Goal: Task Accomplishment & Management: Manage account settings

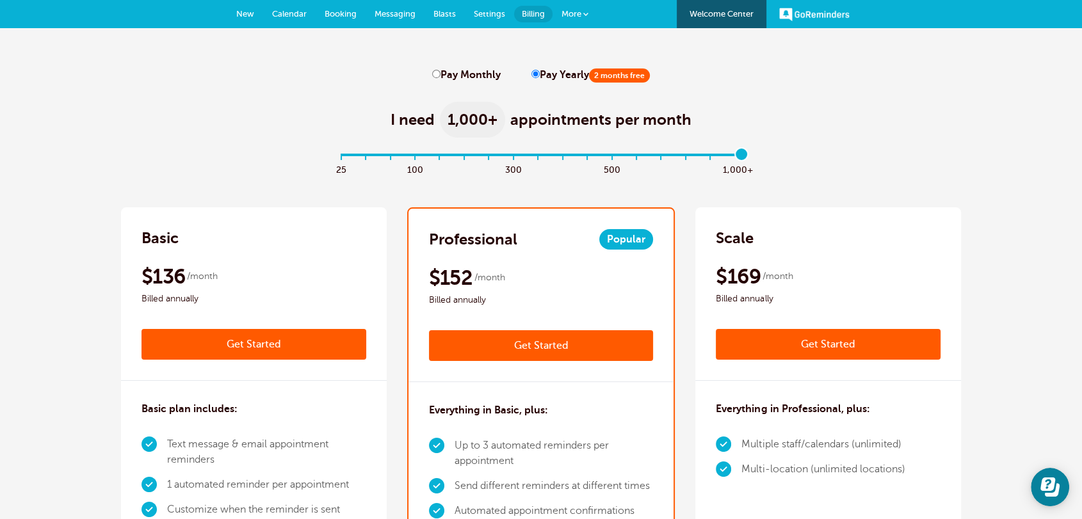
click at [439, 75] on input "Pay Monthly" at bounding box center [436, 74] width 8 height 8
radio input "true"
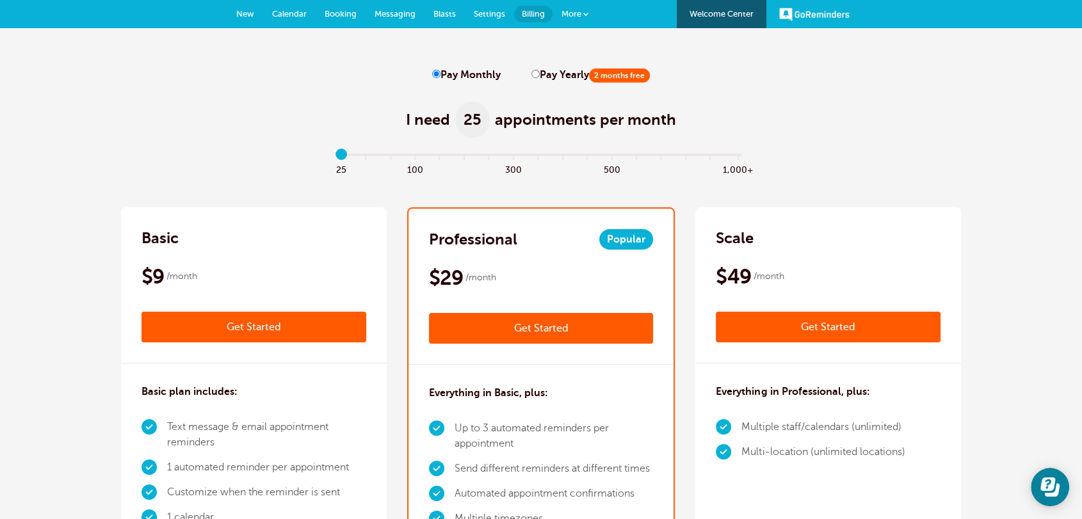
drag, startPoint x: 745, startPoint y: 155, endPoint x: 328, endPoint y: 150, distance: 417.6
click at [334, 156] on input "range" at bounding box center [541, 157] width 414 height 3
drag, startPoint x: 338, startPoint y: 150, endPoint x: 446, endPoint y: 158, distance: 107.9
type input "4"
click at [446, 158] on input "range" at bounding box center [541, 157] width 414 height 3
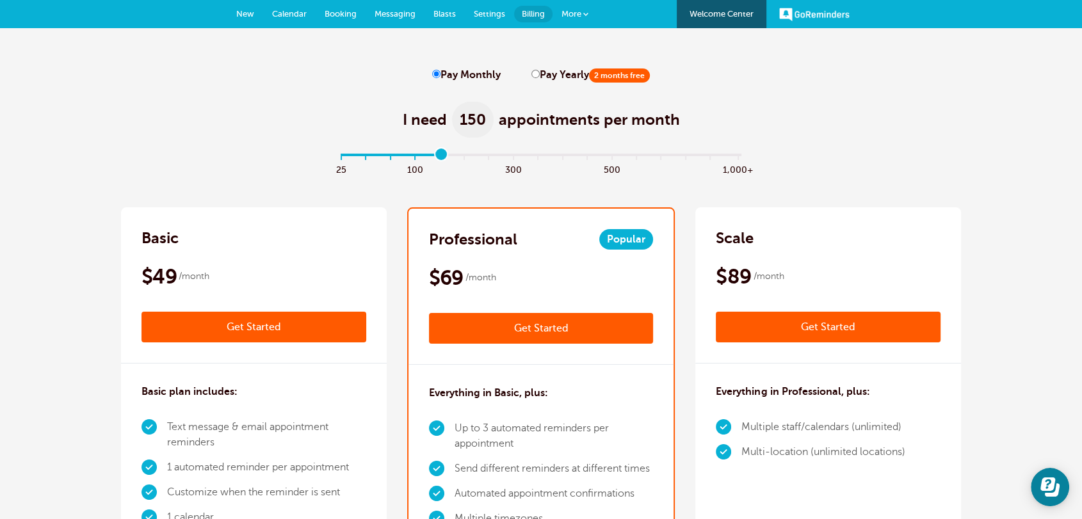
click at [533, 74] on input "Pay Yearly 2 months free" at bounding box center [536, 74] width 8 height 8
radio input "true"
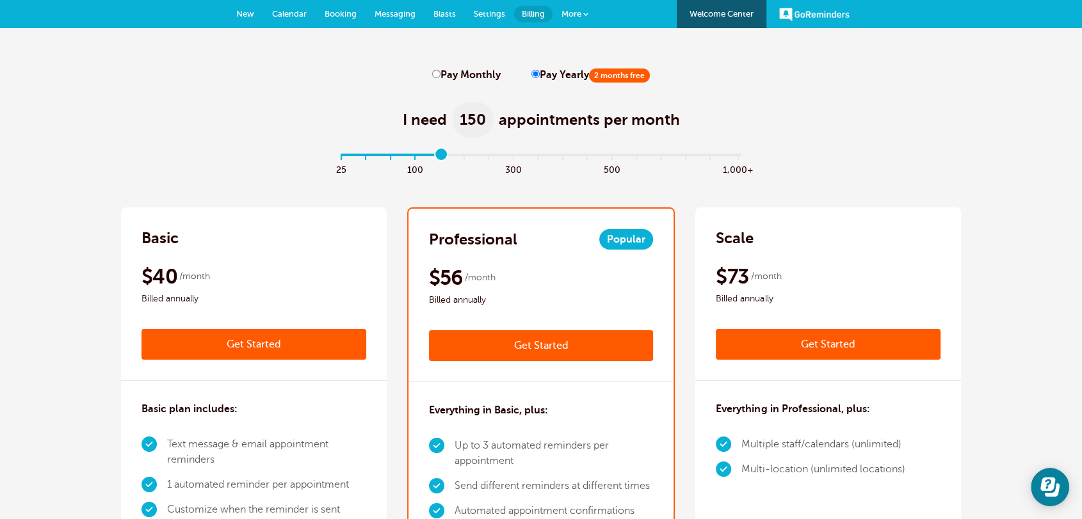
click at [434, 70] on input "Pay Monthly" at bounding box center [436, 74] width 8 height 8
radio input "true"
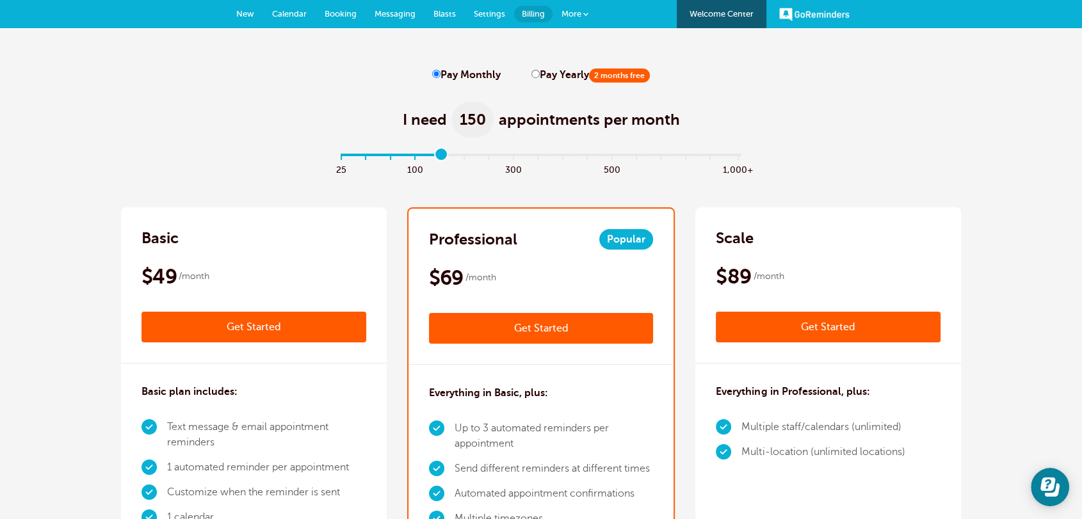
click at [532, 76] on input "Pay Yearly 2 months free" at bounding box center [536, 74] width 8 height 8
radio input "true"
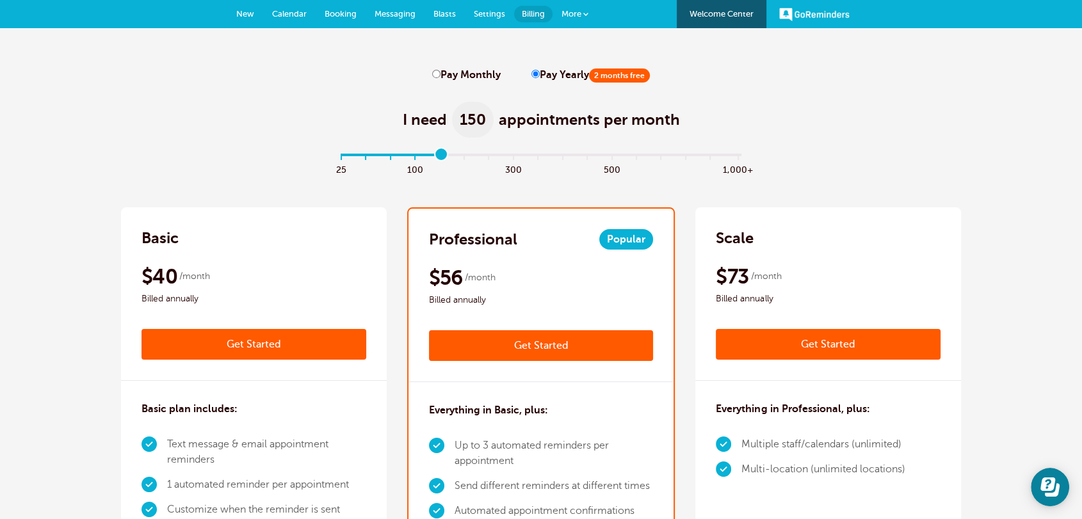
click at [433, 72] on input "Pay Monthly" at bounding box center [436, 74] width 8 height 8
radio input "true"
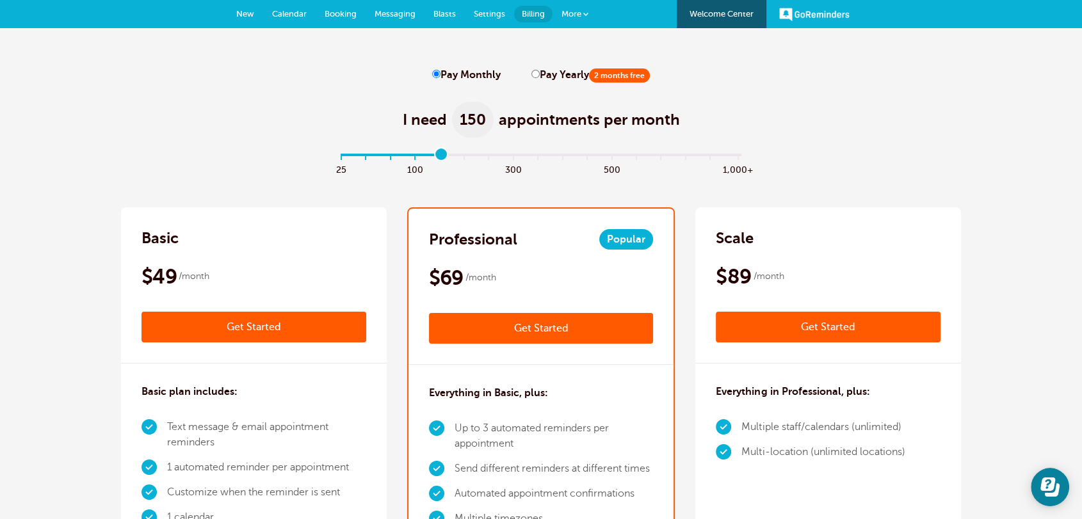
click at [533, 74] on input "Pay Yearly 2 months free" at bounding box center [536, 74] width 8 height 8
radio input "true"
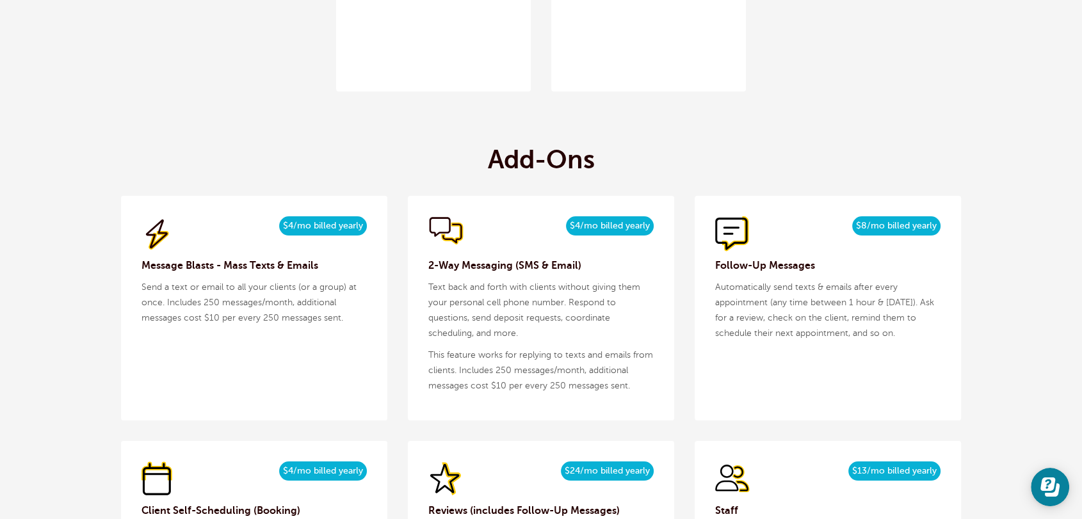
scroll to position [1494, 0]
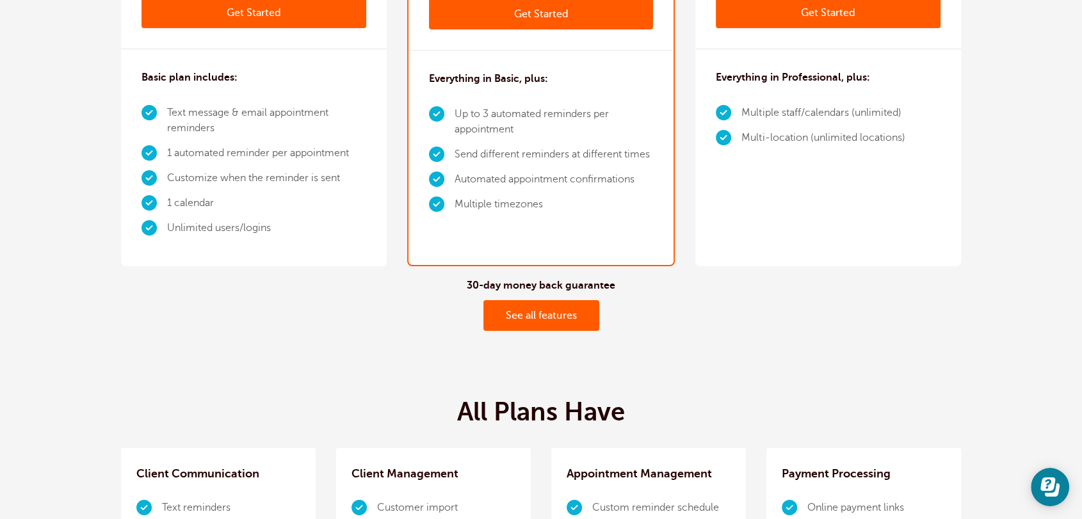
scroll to position [0, 0]
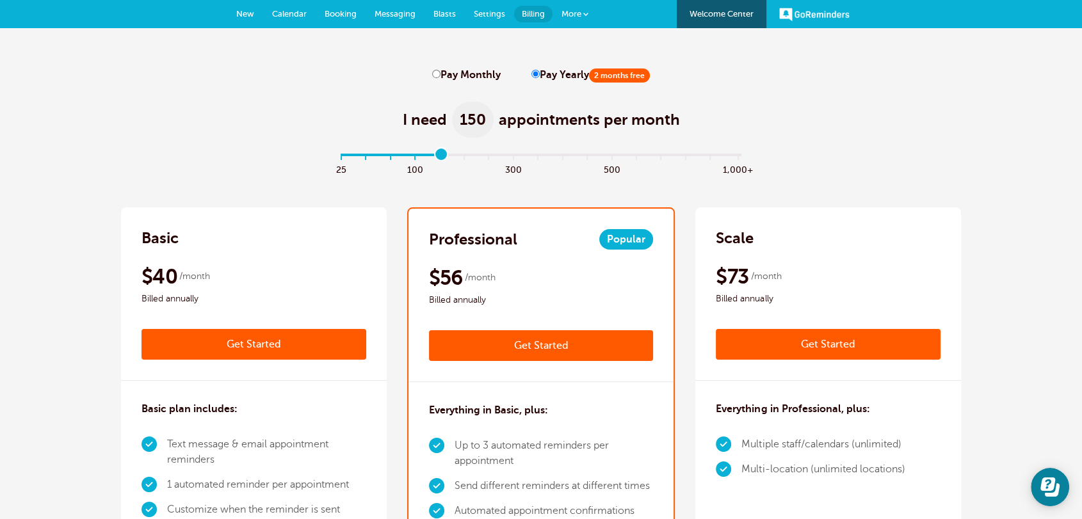
click at [497, 20] on link "Settings" at bounding box center [489, 14] width 49 height 28
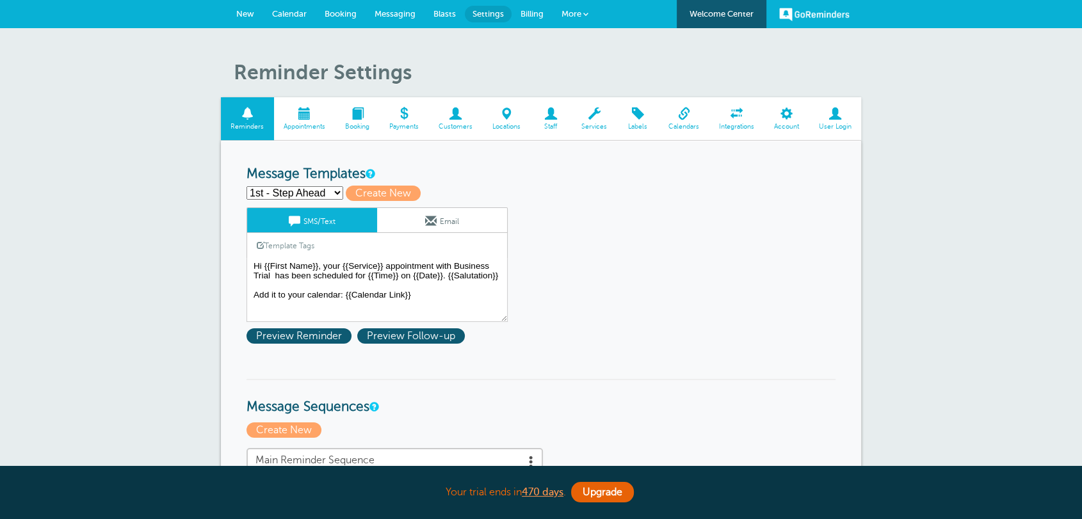
click at [294, 123] on span "Appointments" at bounding box center [305, 127] width 49 height 8
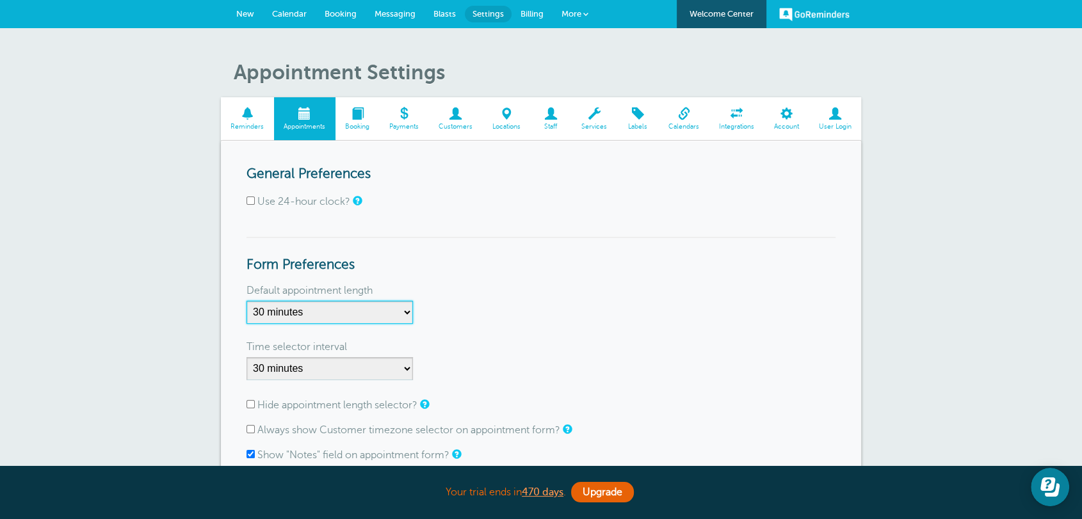
click at [300, 307] on select "5 minutes 10 minutes 15 minutes 20 minutes 25 minutes 30 minutes 35 minutes 40 …" at bounding box center [330, 312] width 167 height 23
select select "20"
click at [247, 301] on select "5 minutes 10 minutes 15 minutes 20 minutes 25 minutes 30 minutes 35 minutes 40 …" at bounding box center [330, 312] width 167 height 23
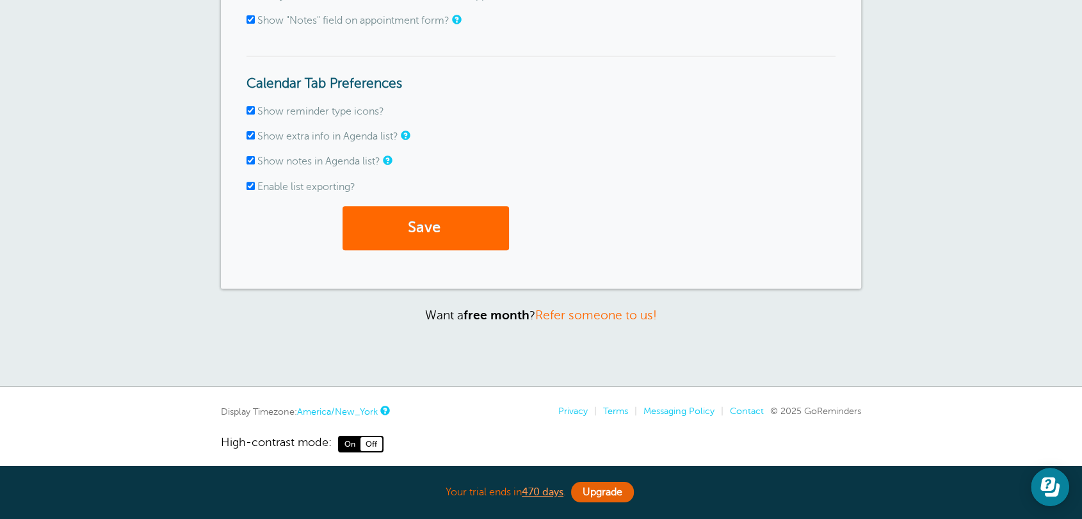
scroll to position [445, 0]
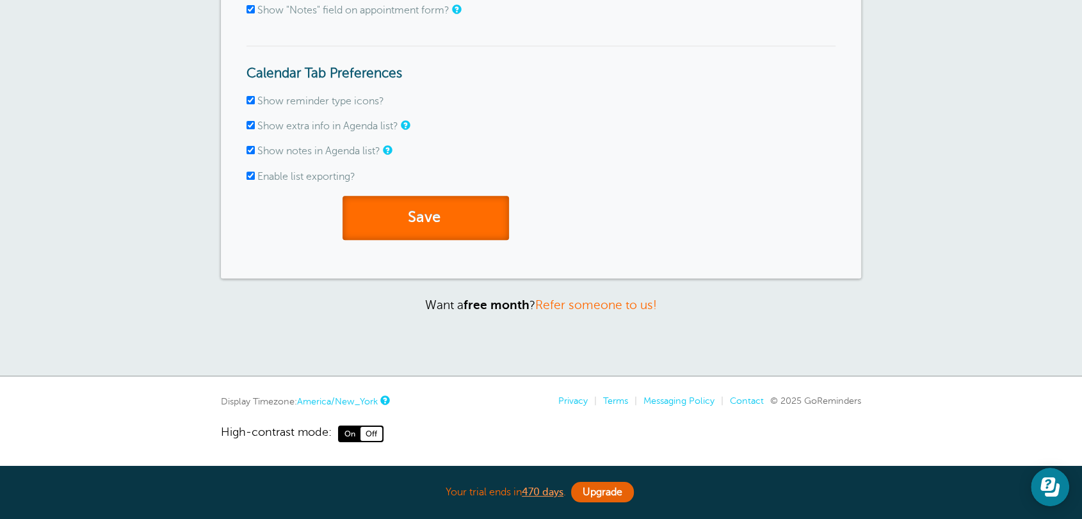
click at [411, 226] on button "Save" at bounding box center [426, 218] width 167 height 44
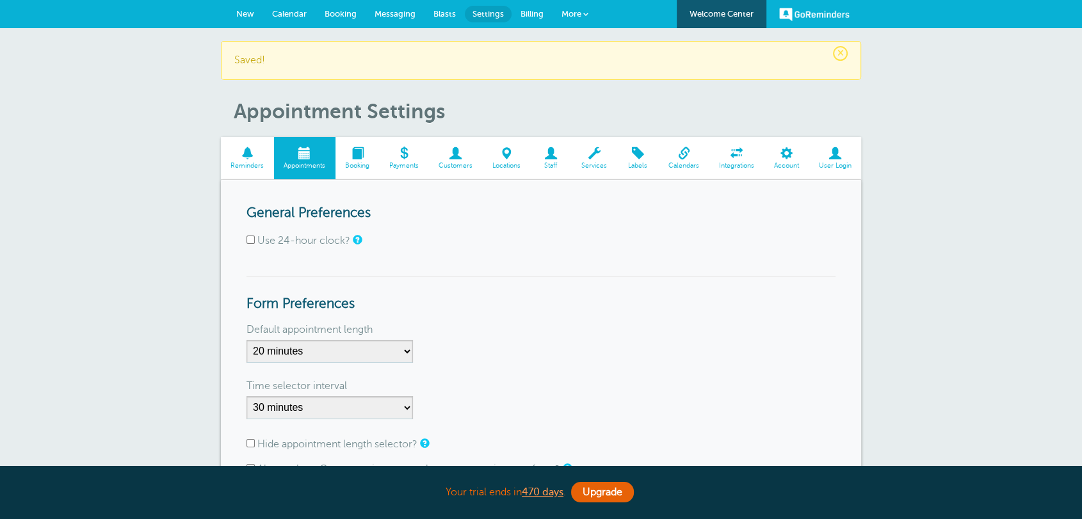
click at [243, 22] on link "New" at bounding box center [245, 14] width 36 height 28
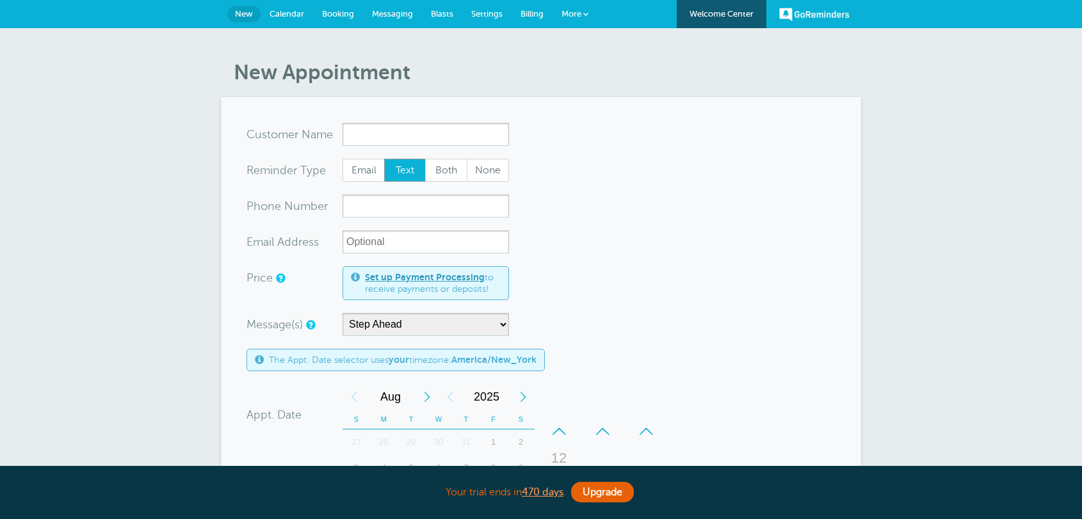
select select "159178"
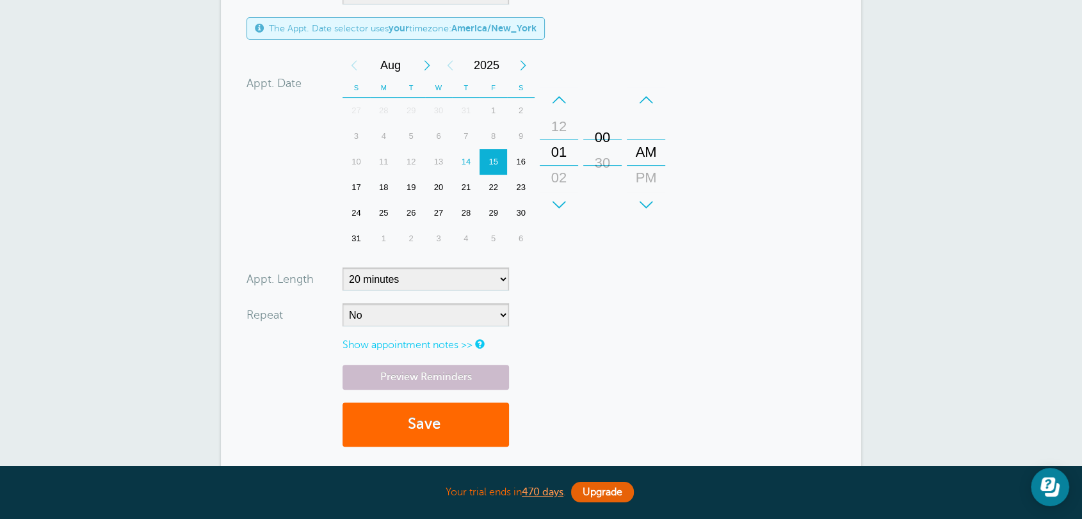
drag, startPoint x: 621, startPoint y: 137, endPoint x: 574, endPoint y: 129, distance: 47.4
click at [621, 122] on div "00 30" at bounding box center [602, 152] width 37 height 129
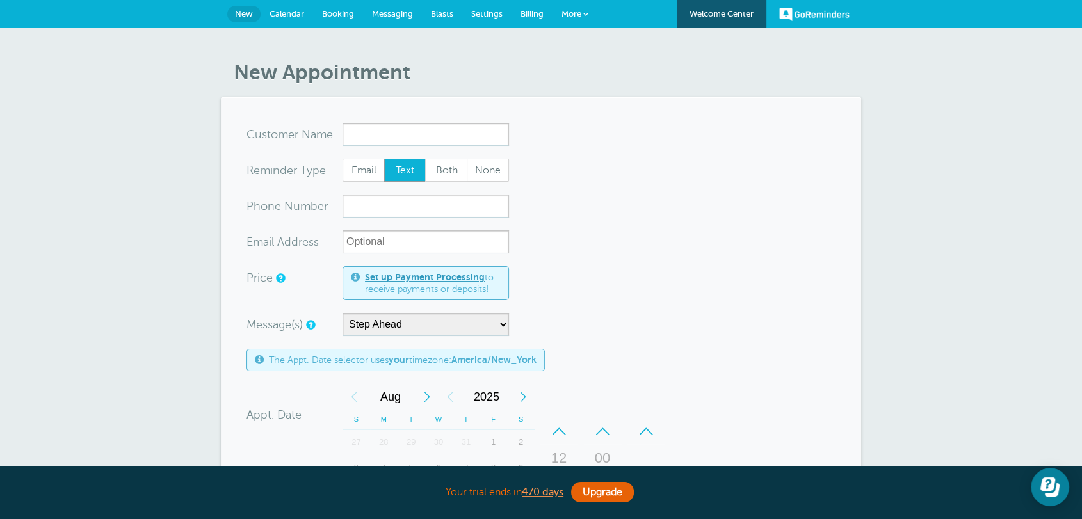
click at [477, 18] on link "Settings" at bounding box center [486, 14] width 49 height 28
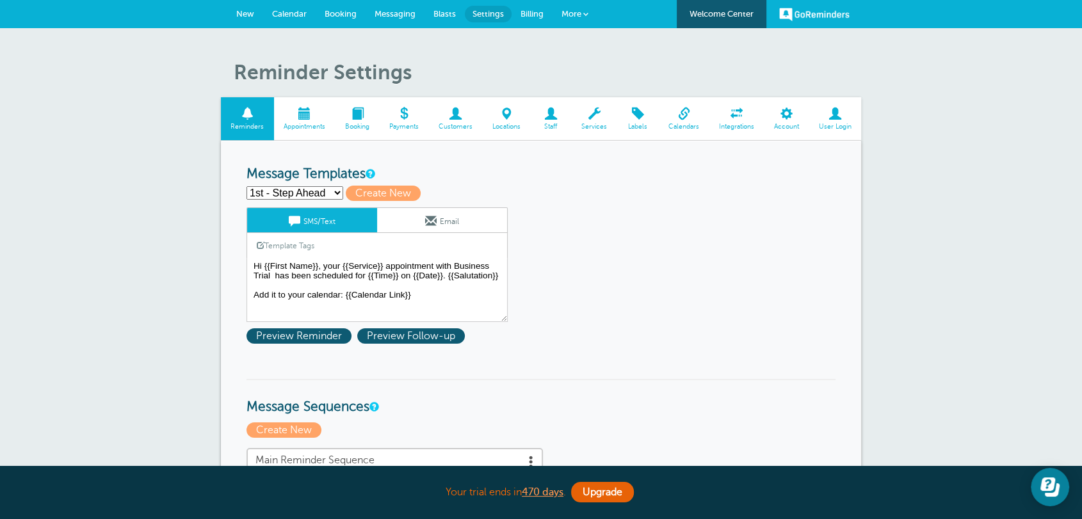
click at [302, 129] on span "Appointments" at bounding box center [305, 127] width 49 height 8
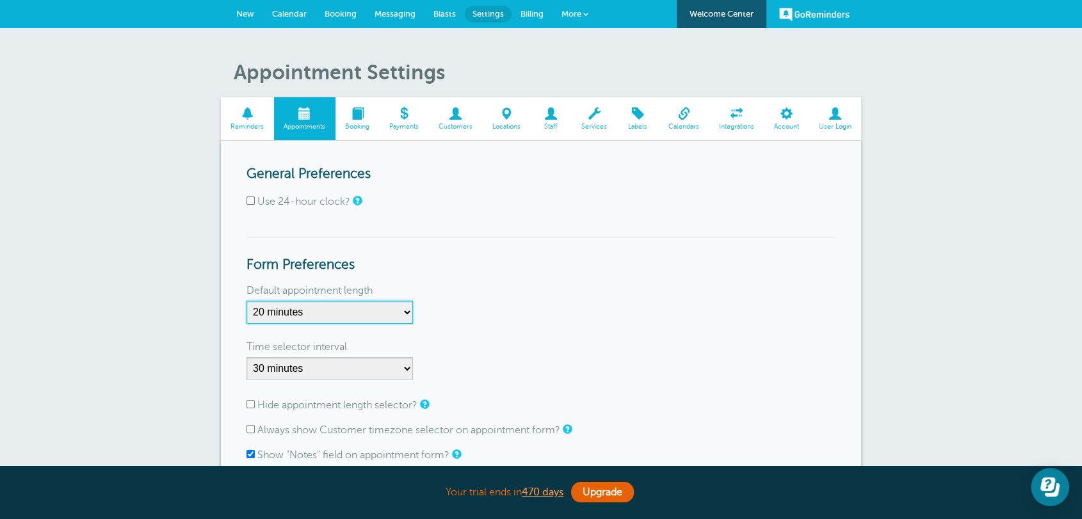
click at [318, 320] on select "5 minutes 10 minutes 15 minutes 20 minutes 25 minutes 30 minutes 35 minutes 40 …" at bounding box center [330, 312] width 167 height 23
select select "60"
click at [247, 301] on select "5 minutes 10 minutes 15 minutes 20 minutes 25 minutes 30 minutes 35 minutes 40 …" at bounding box center [330, 312] width 167 height 23
click at [507, 291] on div "Default appointment length" at bounding box center [541, 291] width 589 height 20
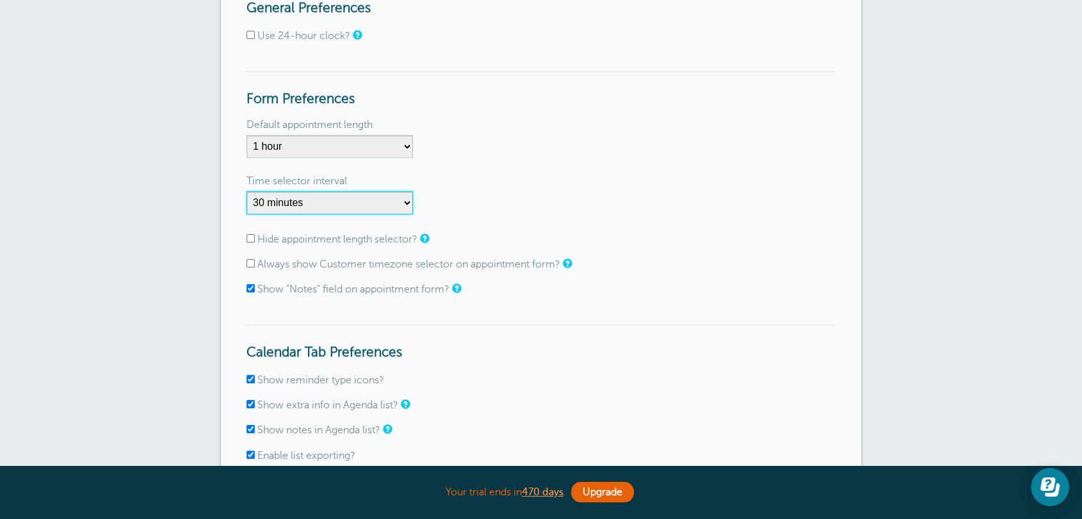
click at [286, 200] on select "1 minute 5 minutes 10 minutes 15 minutes 20 minutes 30 minutes 60 minutes" at bounding box center [330, 202] width 167 height 23
select select "20"
click at [247, 191] on select "1 minute 5 minutes 10 minutes 15 minutes 20 minutes 30 minutes 60 minutes" at bounding box center [330, 202] width 167 height 23
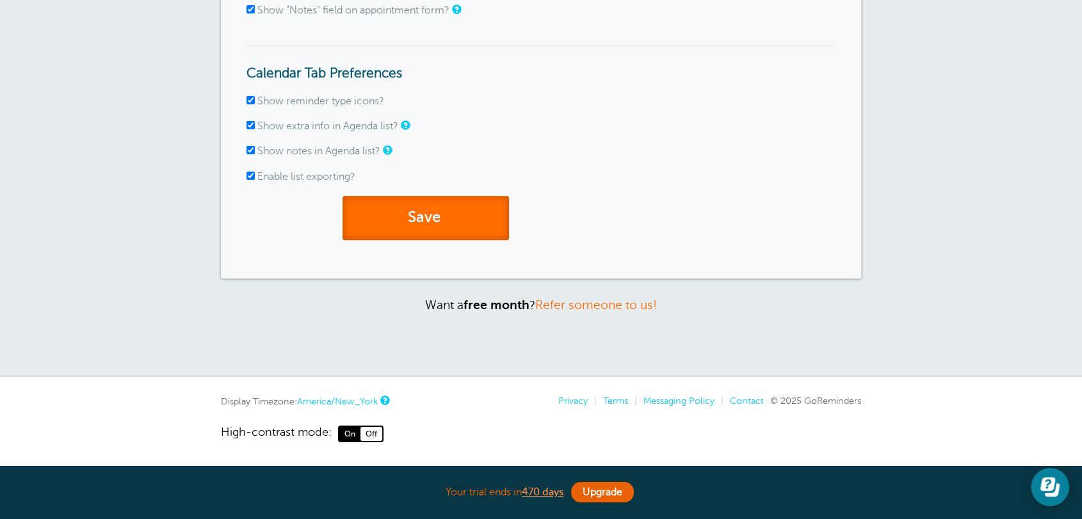
click at [416, 225] on button "Save" at bounding box center [426, 218] width 167 height 44
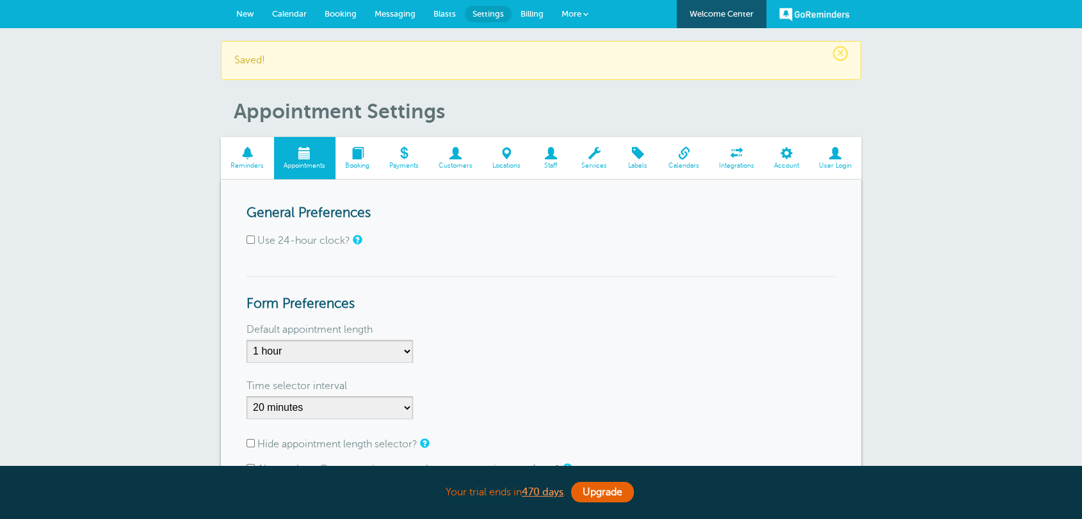
click at [246, 21] on link "New" at bounding box center [245, 14] width 36 height 28
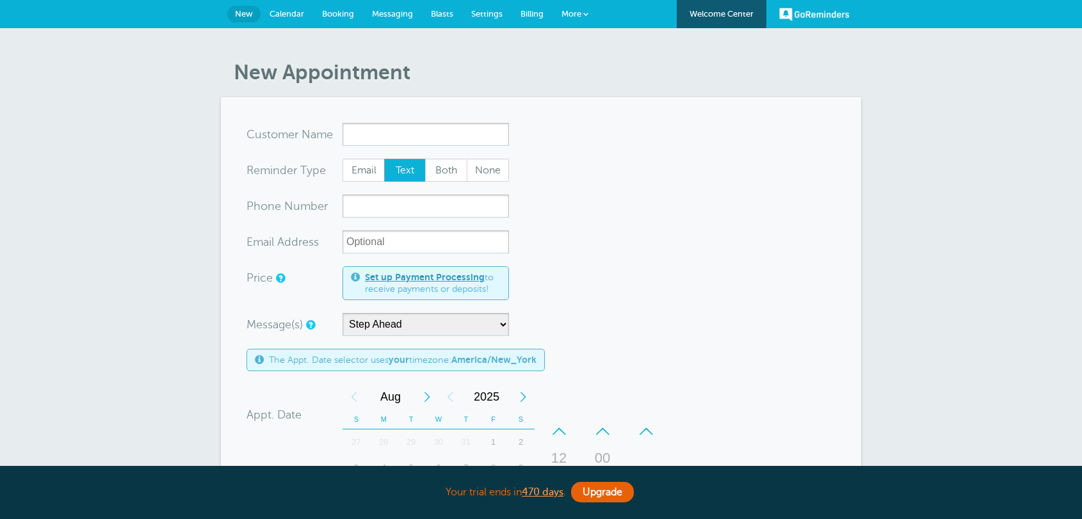
select select "159178"
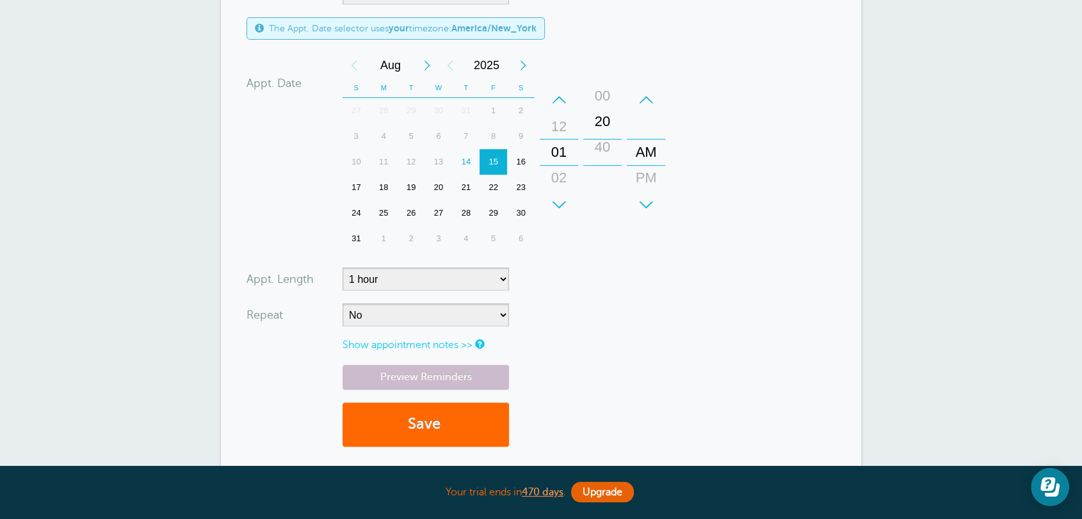
drag, startPoint x: 608, startPoint y: 122, endPoint x: 610, endPoint y: 113, distance: 9.1
click at [610, 111] on div "+ – Minutes 00 20 40" at bounding box center [602, 152] width 38 height 131
drag, startPoint x: 613, startPoint y: 127, endPoint x: 603, endPoint y: 170, distance: 44.7
click at [603, 170] on div "20" at bounding box center [602, 171] width 31 height 26
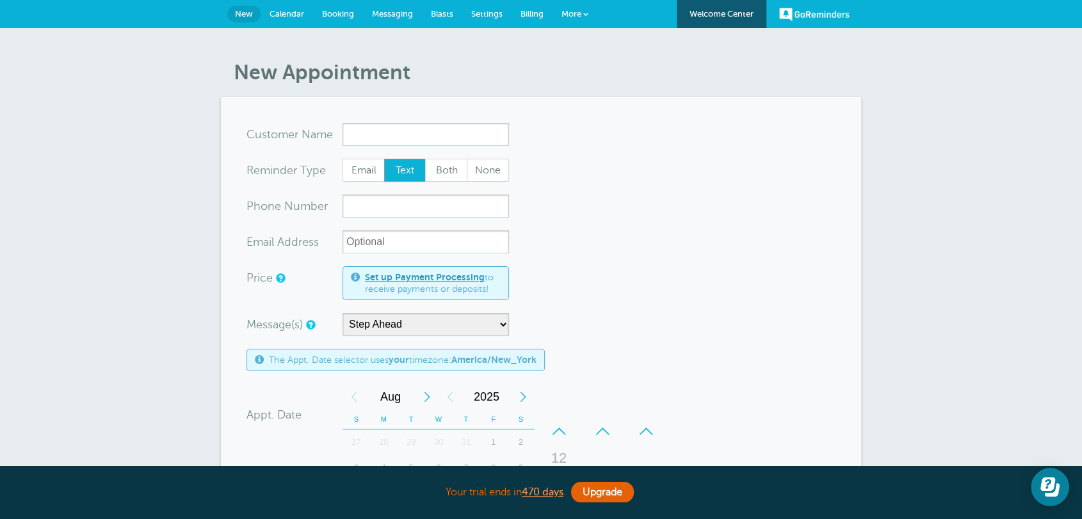
click at [492, 14] on span "Settings" at bounding box center [486, 14] width 31 height 10
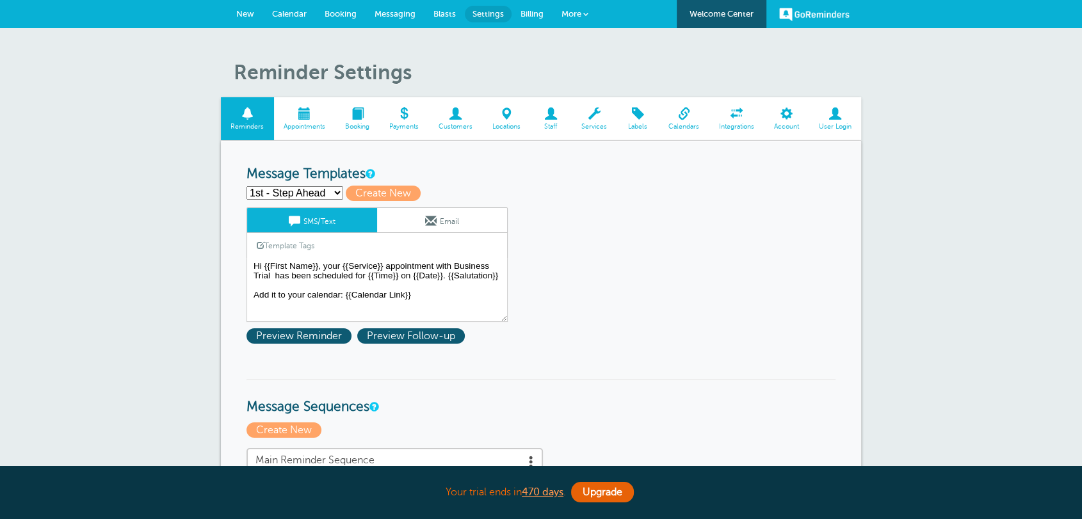
click at [319, 111] on span at bounding box center [304, 114] width 61 height 12
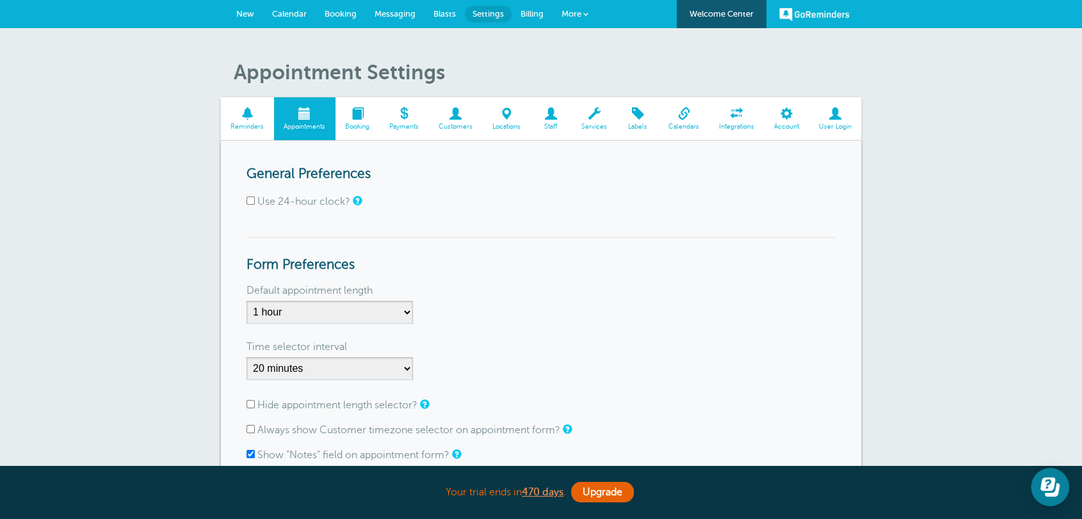
scroll to position [166, 0]
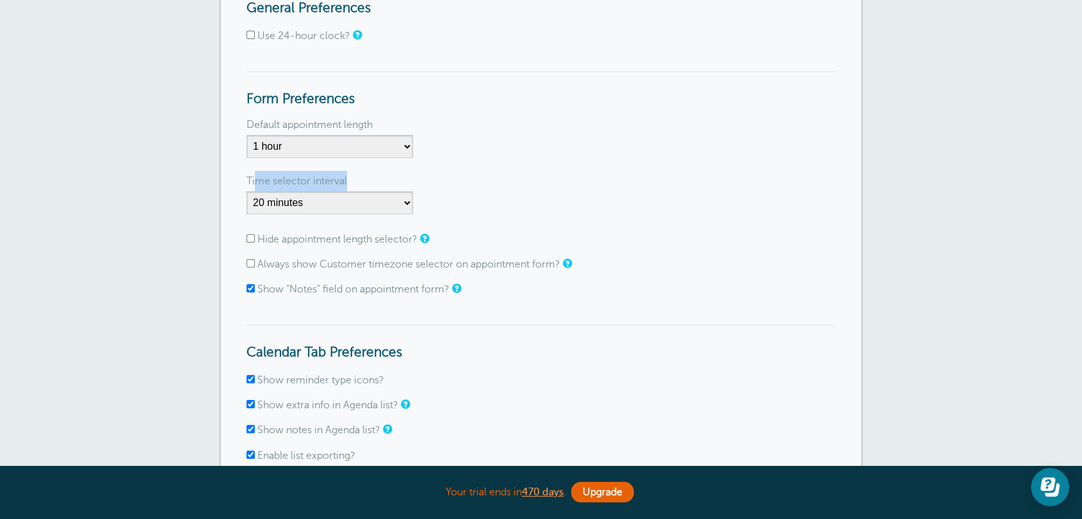
drag, startPoint x: 254, startPoint y: 183, endPoint x: 354, endPoint y: 181, distance: 100.6
click at [354, 181] on div "Time selector interval" at bounding box center [541, 181] width 589 height 20
click at [651, 339] on h3 "Calendar Tab Preferences" at bounding box center [541, 343] width 589 height 37
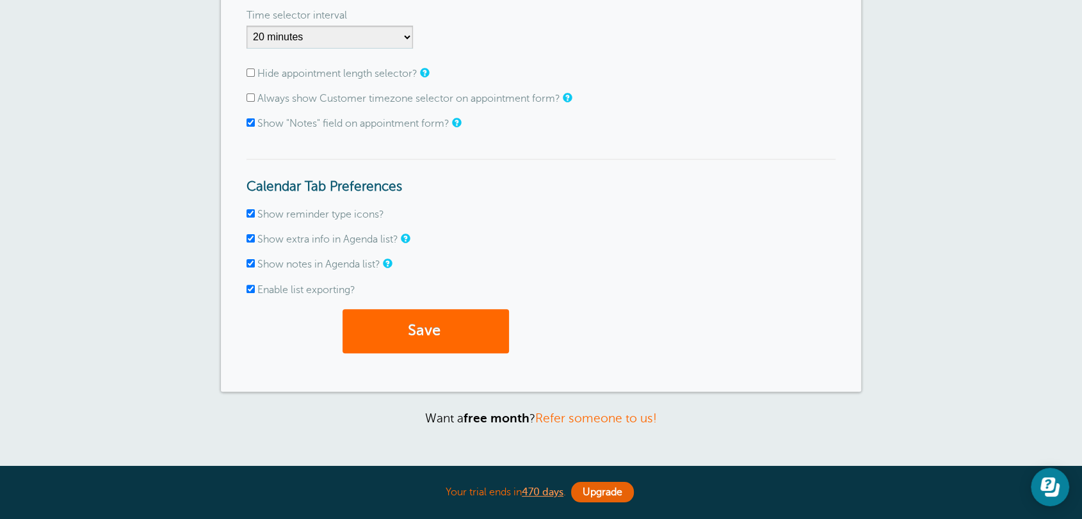
scroll to position [0, 0]
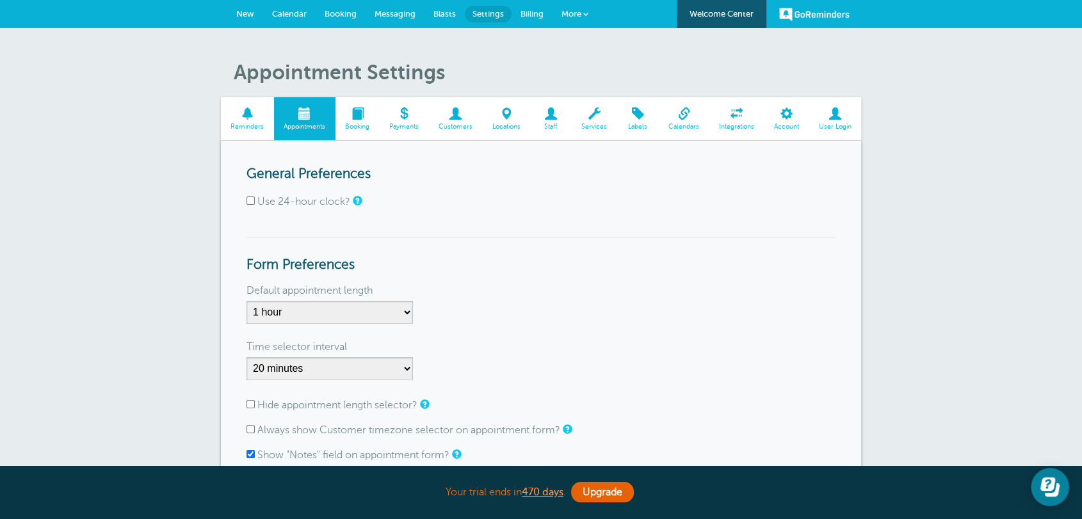
click at [250, 15] on span "New" at bounding box center [245, 14] width 18 height 10
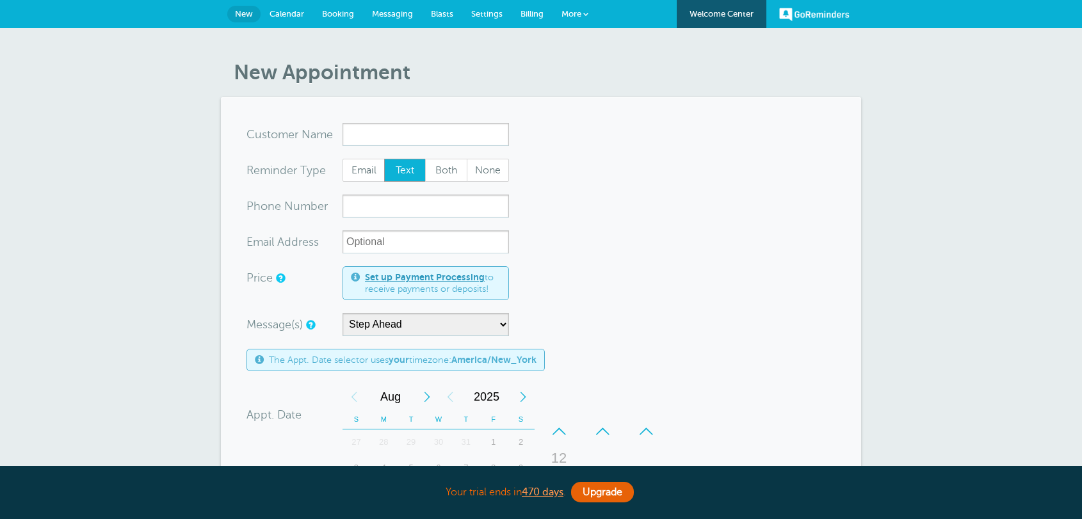
select select "159178"
click at [491, 18] on link "Settings" at bounding box center [486, 14] width 49 height 28
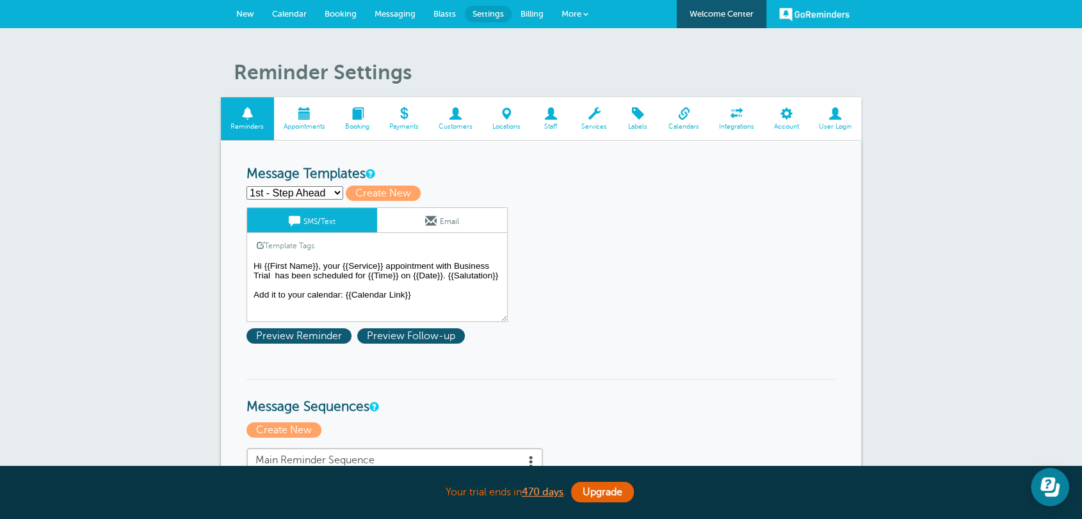
click at [343, 263] on textarea "Hi {{First Name}}, your {{Service}} appointment with Business Trial has been sc…" at bounding box center [377, 290] width 261 height 64
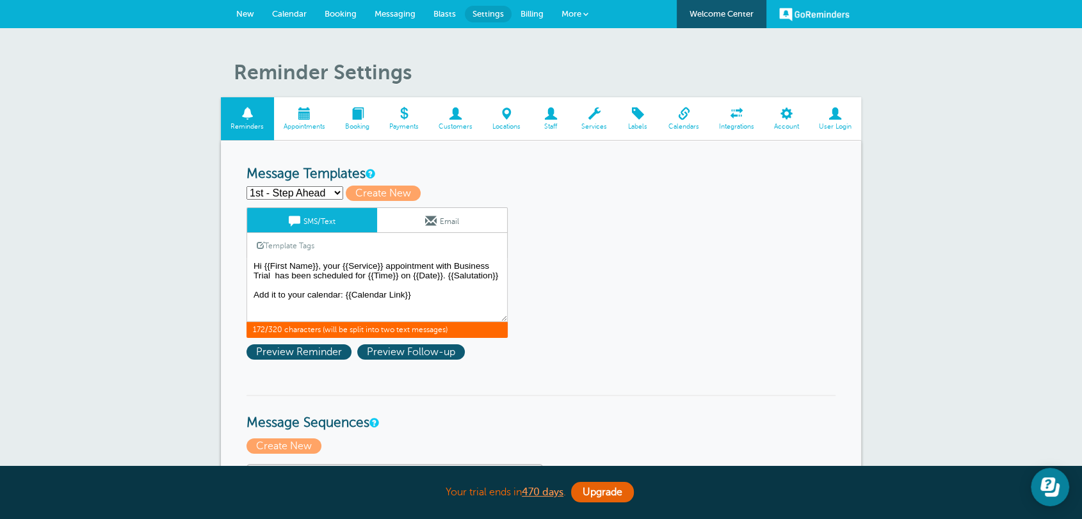
click at [317, 248] on link "Template Tags" at bounding box center [285, 245] width 77 height 25
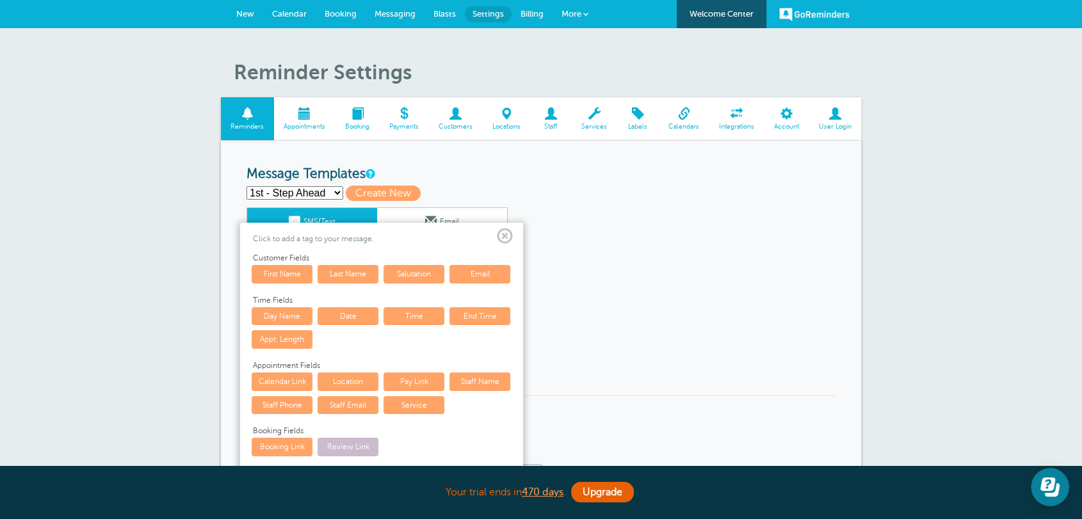
click at [500, 240] on span at bounding box center [505, 237] width 16 height 16
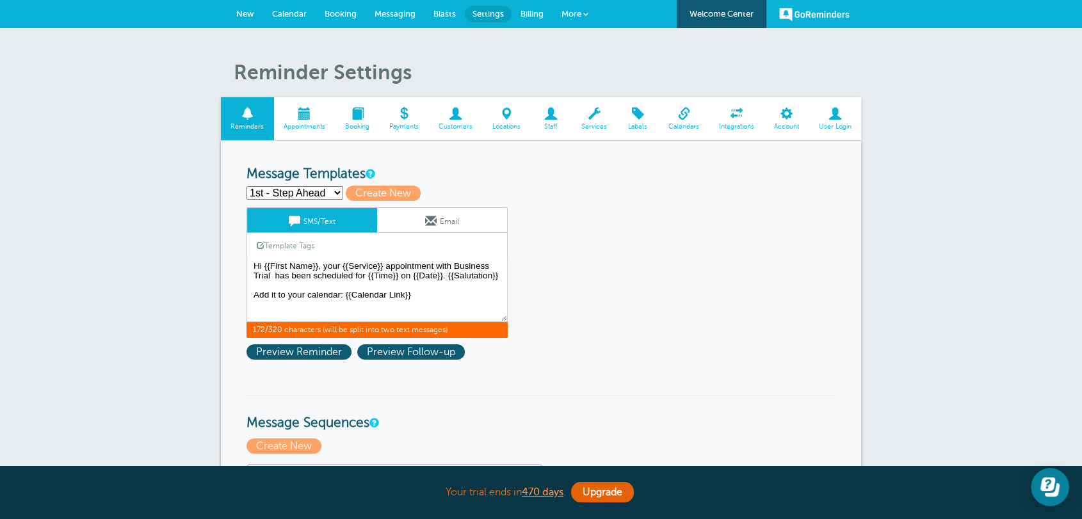
click at [461, 225] on link "Email" at bounding box center [442, 220] width 130 height 24
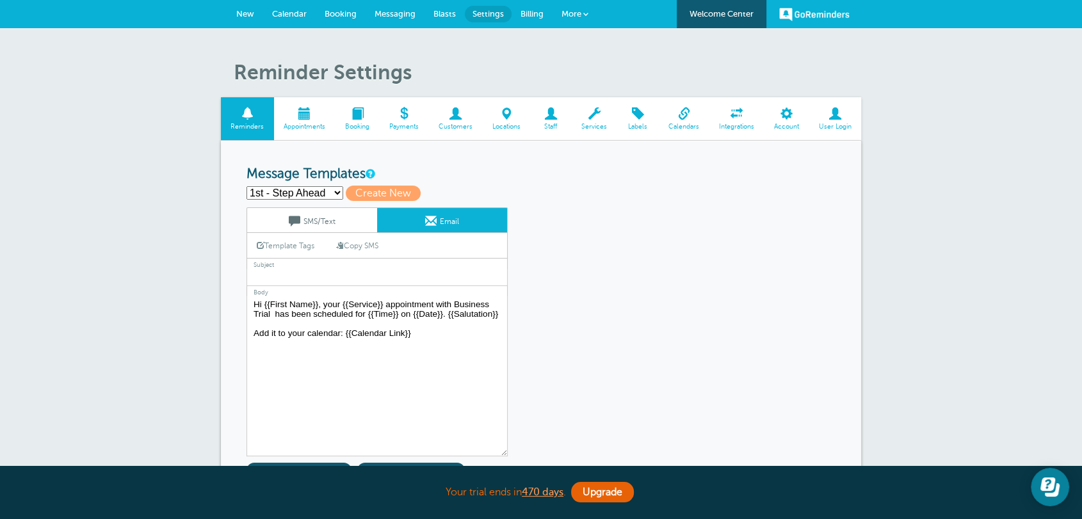
click at [313, 218] on link "SMS/Text" at bounding box center [312, 220] width 130 height 24
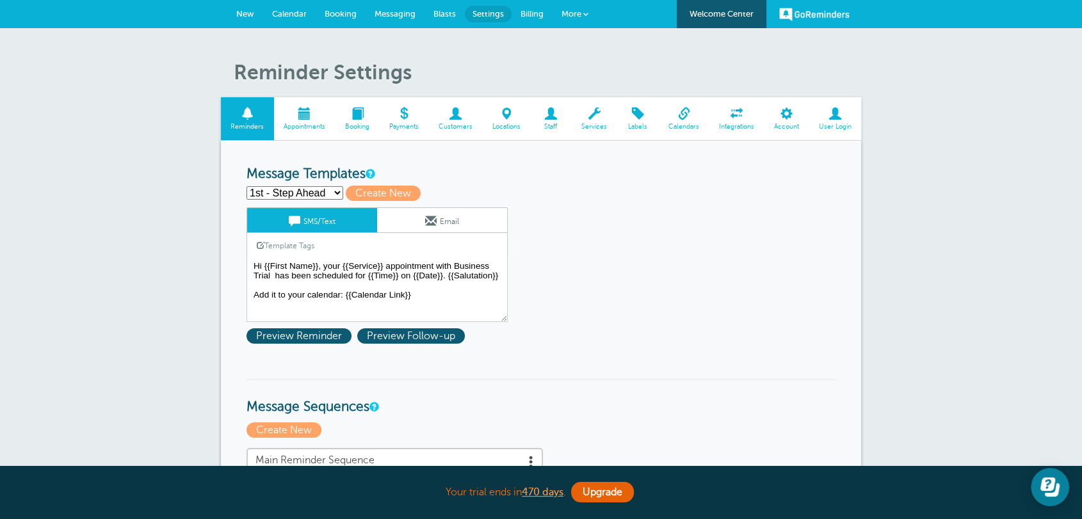
click at [304, 190] on select "1st - Step Ahead 2nd - Step Ahead First Reminder Follow Up Second Reminder Thir…" at bounding box center [295, 192] width 97 height 13
click at [369, 189] on span "Create New" at bounding box center [383, 193] width 75 height 15
select select
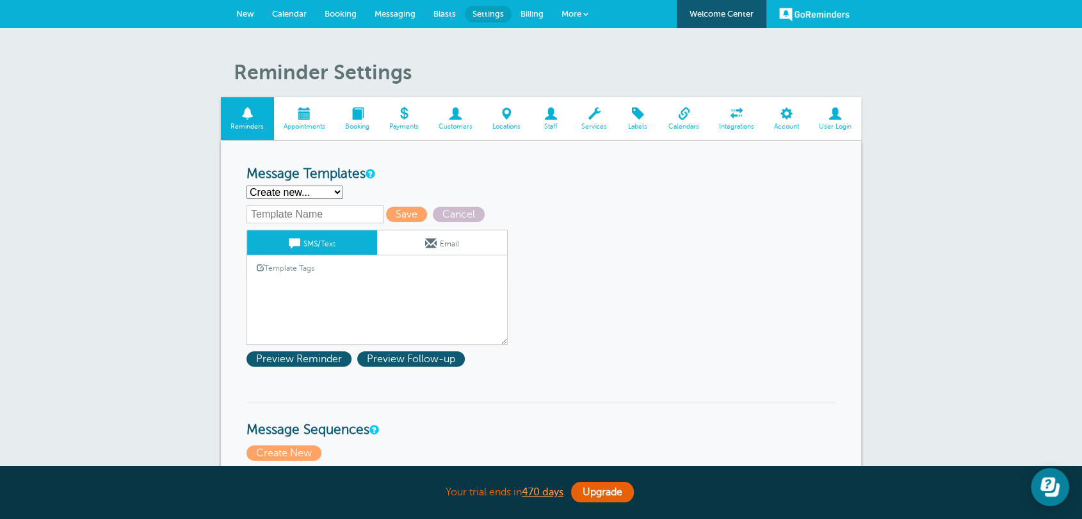
click at [321, 215] on input "text" at bounding box center [315, 215] width 137 height 18
click at [266, 298] on textarea "Hi {{First Name}}, your {{Service}} appointment with Business Trial has been sc…" at bounding box center [377, 313] width 261 height 64
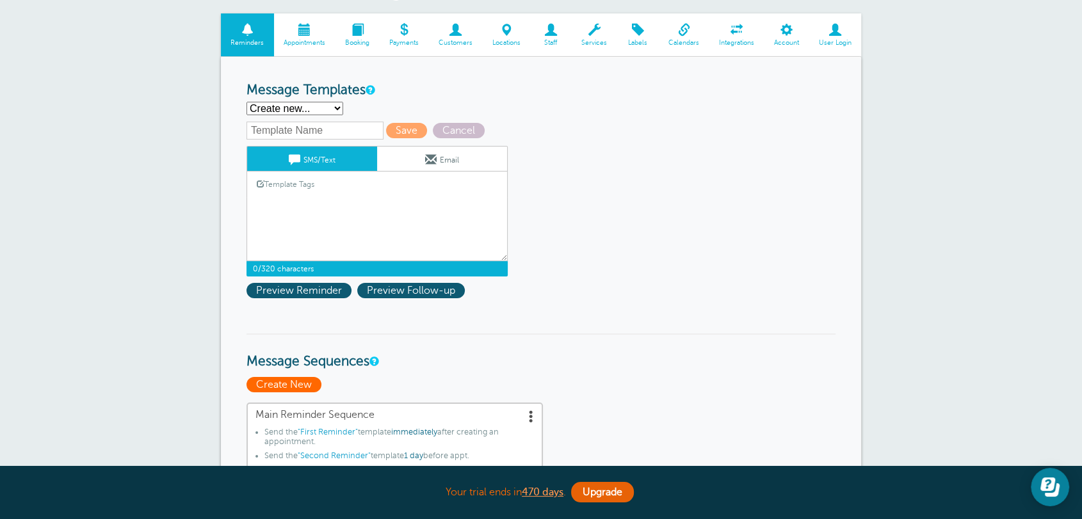
scroll to position [166, 0]
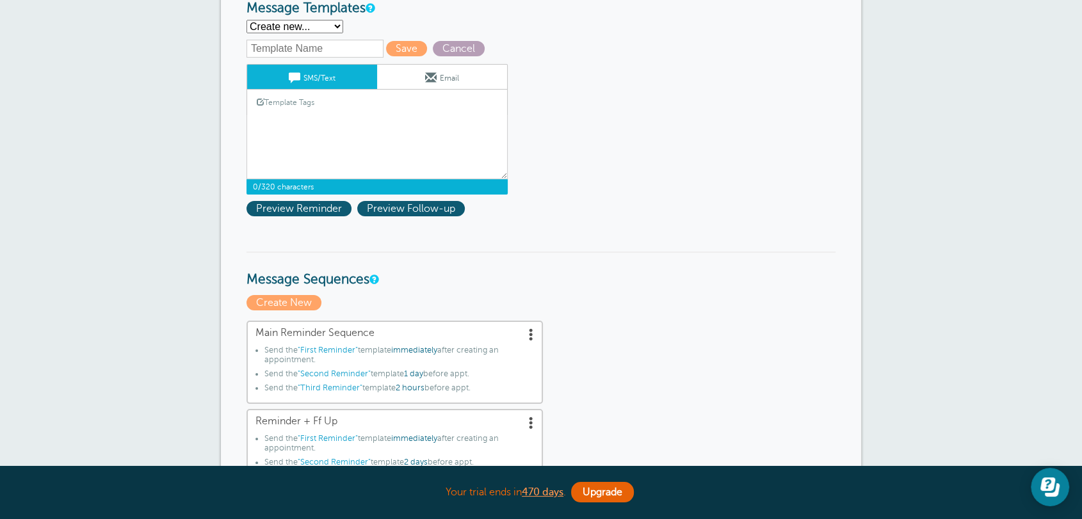
click at [437, 52] on span "Cancel" at bounding box center [459, 48] width 52 height 15
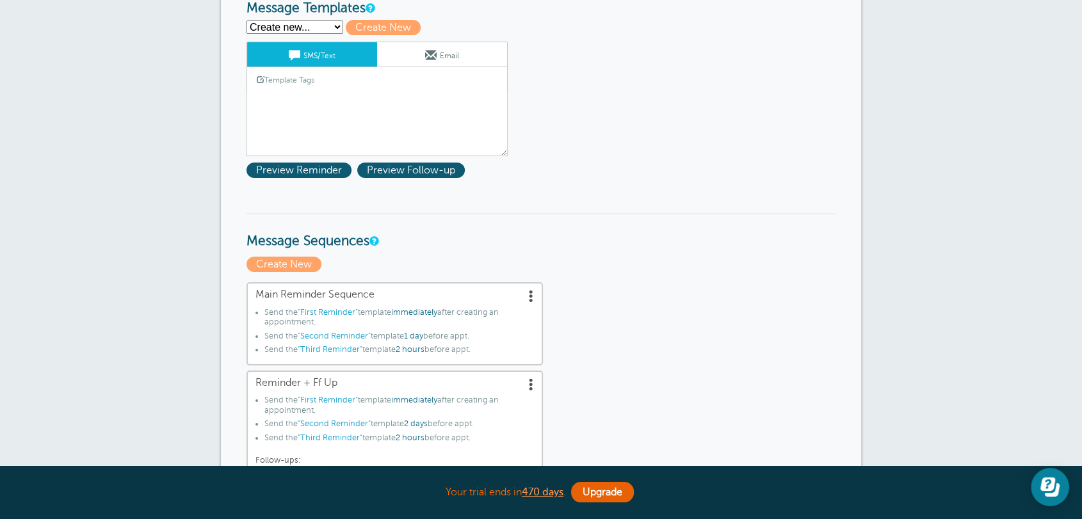
select select "159175"
type textarea "Hi {{First Name}}, your {{Service}} appointment with Business Trial has been sc…"
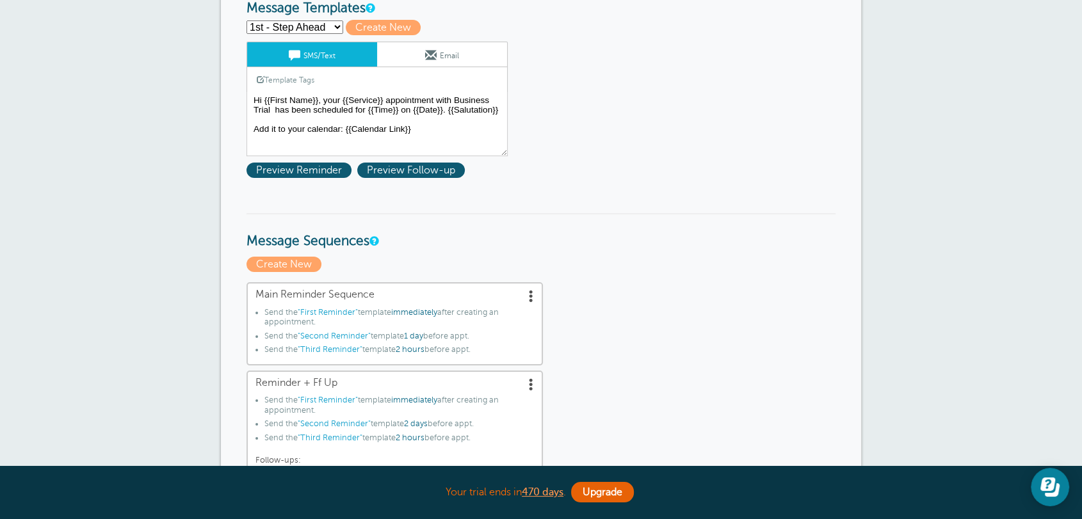
click at [301, 26] on select "1st - Step Ahead 2nd - Step Ahead First Reminder Follow Up Second Reminder Thir…" at bounding box center [295, 26] width 97 height 13
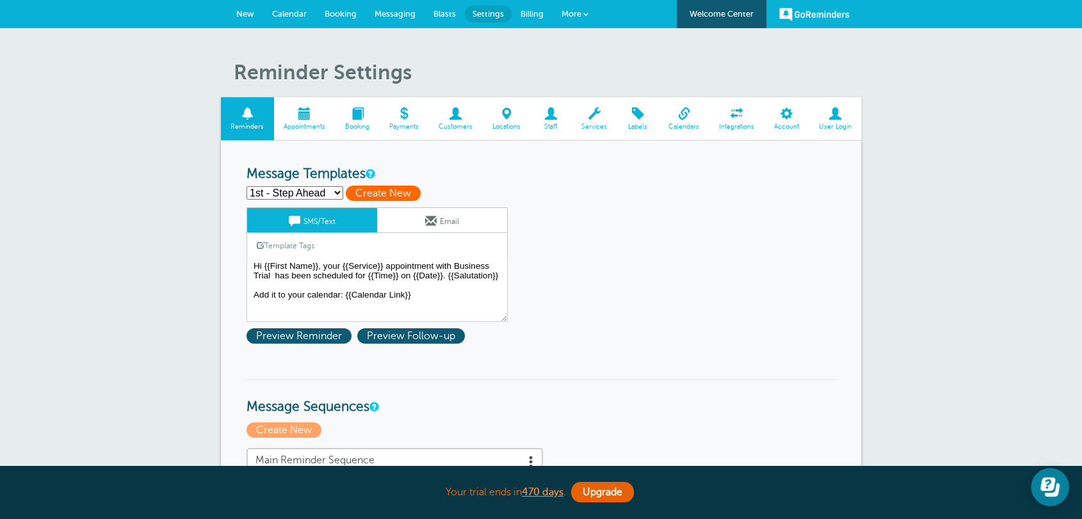
click at [370, 187] on span "Create New" at bounding box center [383, 193] width 75 height 15
select select
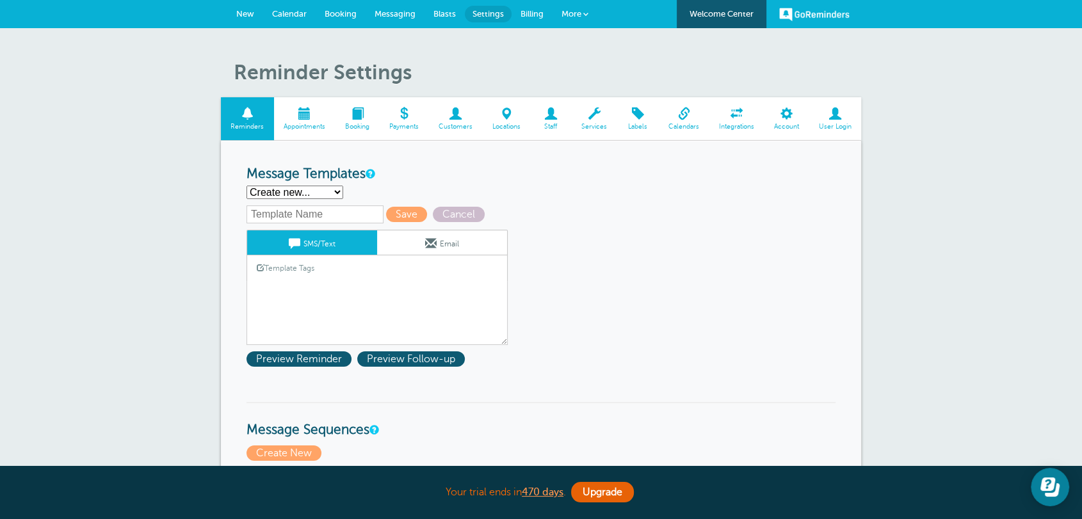
click at [320, 222] on input "text" at bounding box center [315, 215] width 137 height 18
click at [256, 288] on textarea "Hi {{First Name}}, your {{Service}} appointment with Business Trial has been sc…" at bounding box center [377, 313] width 261 height 64
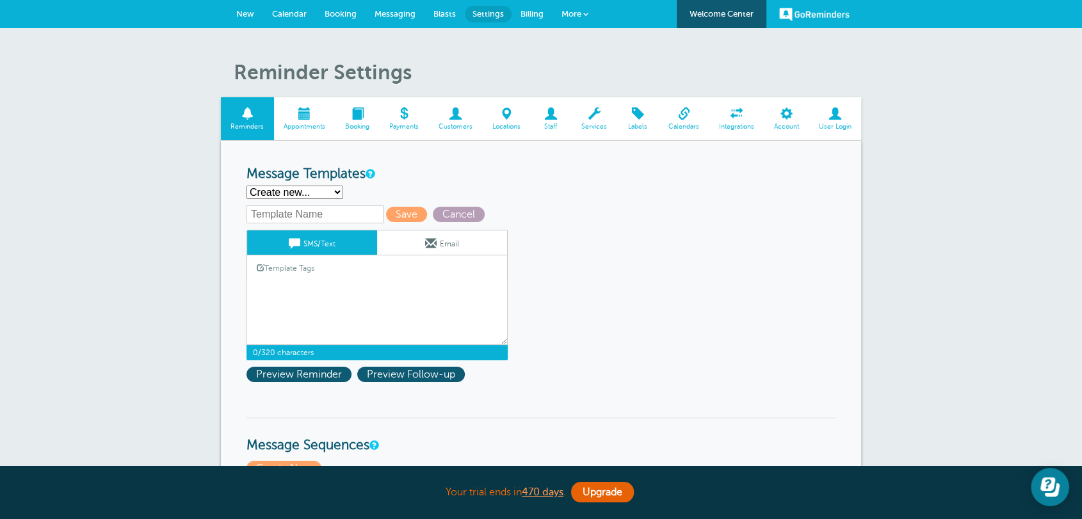
click at [444, 218] on span "Cancel" at bounding box center [459, 214] width 52 height 15
select select "159175"
type textarea "Hi {{First Name}}, your {{Service}} appointment with Business Trial has been sc…"
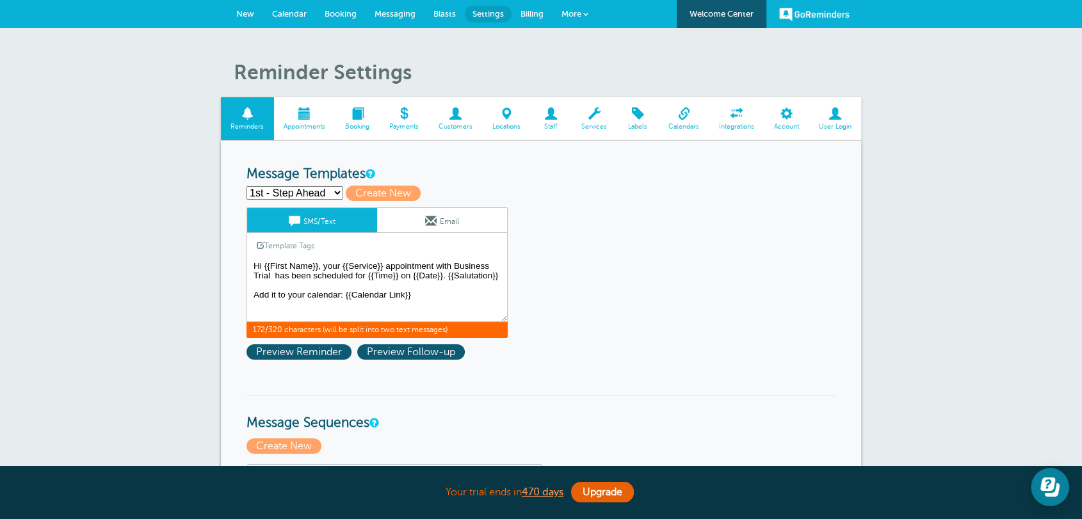
click at [323, 308] on textarea "Hi {{First Name}}, your {{Service}} appointment with Business Trial has been sc…" at bounding box center [377, 290] width 261 height 64
click at [297, 194] on select "1st - Step Ahead 2nd - Step Ahead First Reminder Follow Up Second Reminder Thir…" at bounding box center [295, 192] width 97 height 13
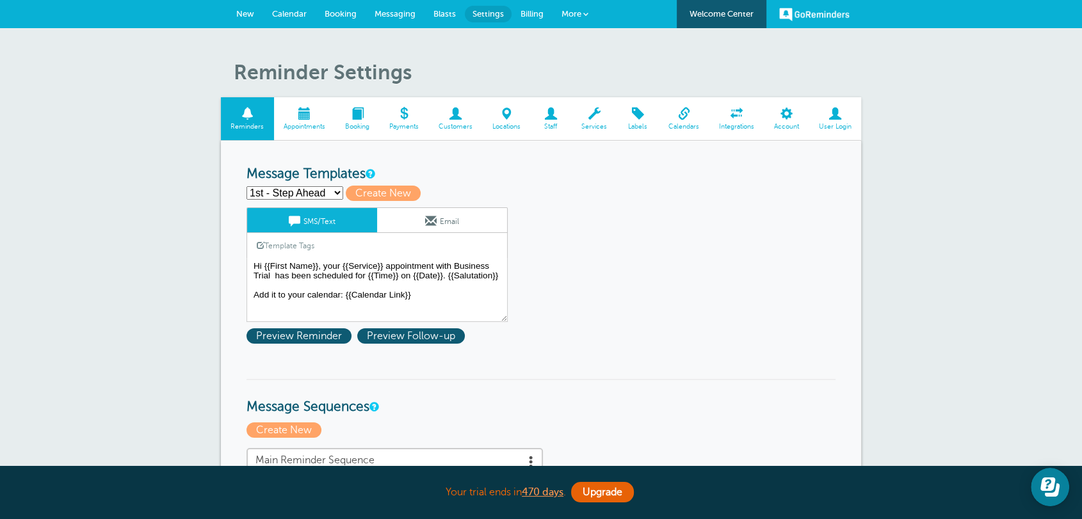
click at [312, 193] on select "1st - Step Ahead 2nd - Step Ahead First Reminder Follow Up Second Reminder Thir…" at bounding box center [295, 192] width 97 height 13
select select
click at [247, 186] on select "1st - Step Ahead 2nd - Step Ahead First Reminder Follow Up Second Reminder Thir…" at bounding box center [295, 192] width 97 height 13
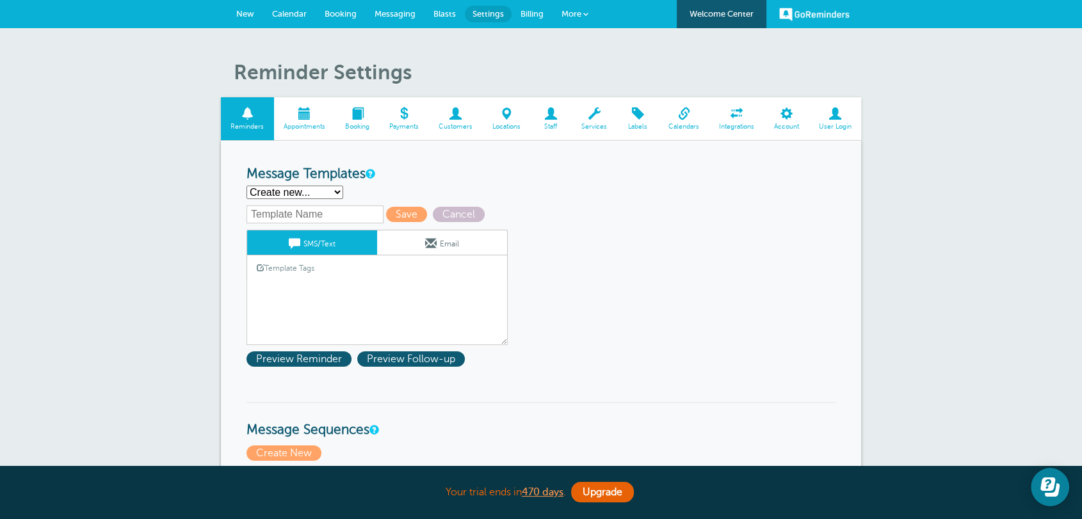
click at [289, 211] on input "text" at bounding box center [315, 215] width 137 height 18
click at [456, 218] on span "Cancel" at bounding box center [459, 214] width 52 height 15
select select "159175"
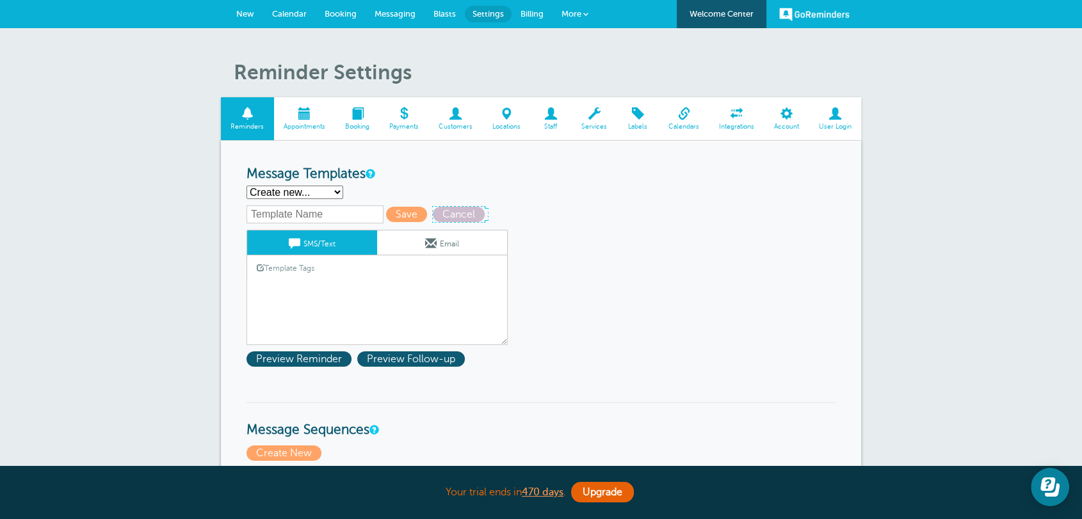
type textarea "Hi {{First Name}}, your {{Service}} appointment with Business Trial has been sc…"
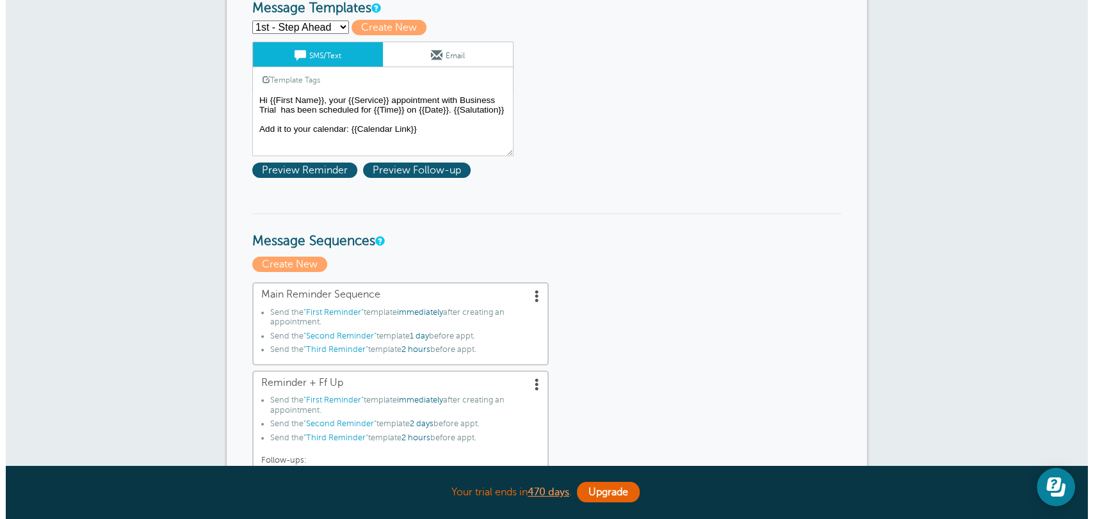
scroll to position [332, 0]
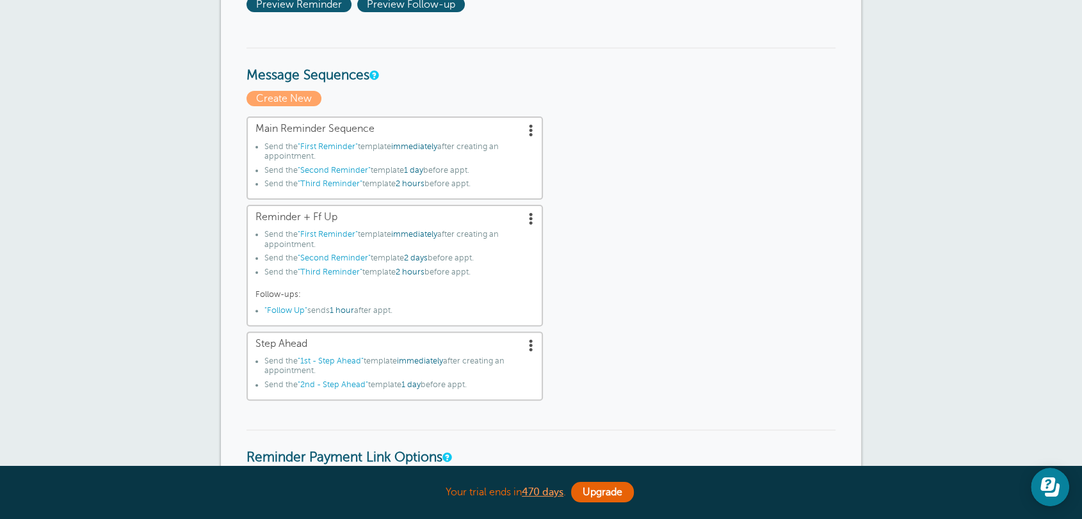
click at [528, 134] on span at bounding box center [531, 130] width 13 height 13
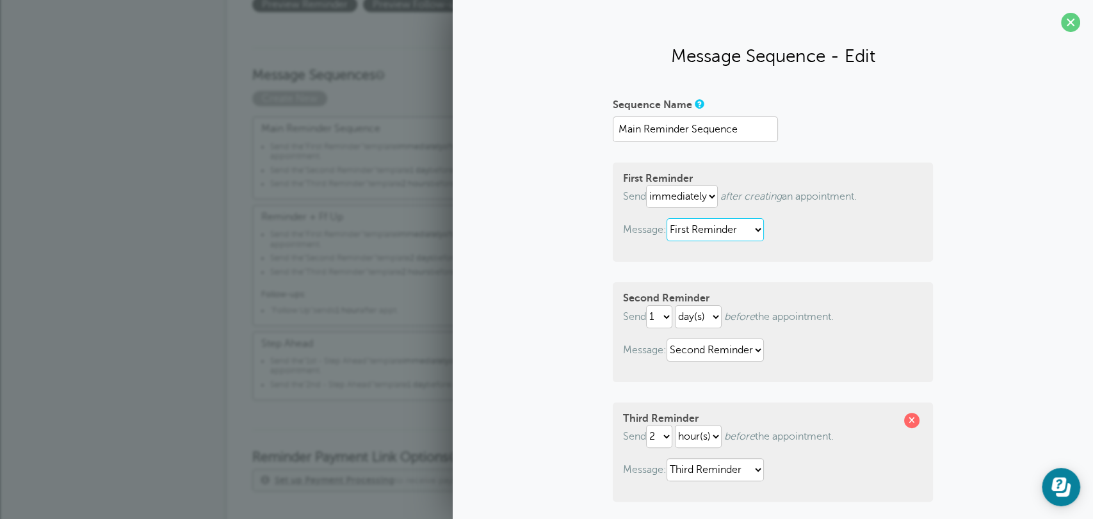
click at [695, 233] on select "1st - Step Ahead 2nd - Step Ahead First Reminder Follow Up Second Reminder Thir…" at bounding box center [715, 229] width 97 height 23
click at [886, 233] on p "Message: 1st - Step Ahead 2nd - Step Ahead First Reminder Follow Up Second Remi…" at bounding box center [773, 229] width 300 height 23
click at [704, 197] on select "immediately 1 2 3 4 5 6 7 8 9 10 11 12 13 14 15 16 17 18 19 20 21 22 23 24 25 2…" at bounding box center [682, 196] width 72 height 23
select select "2"
click at [646, 185] on select "immediately 1 2 3 4 5 6 7 8 9 10 11 12 13 14 15 16 17 18 19 20 21 22 23 24 25 2…" at bounding box center [682, 196] width 72 height 23
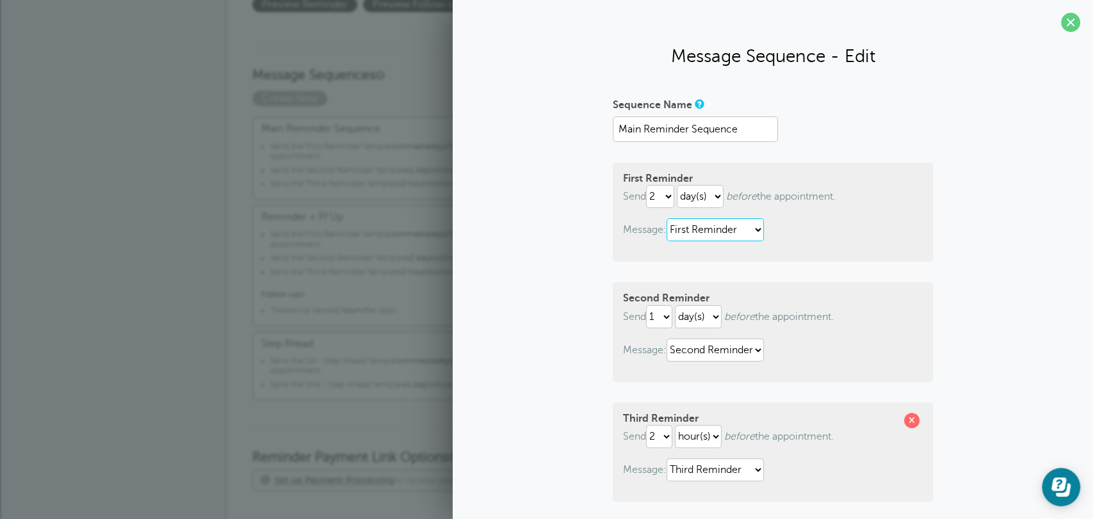
click at [722, 239] on select "1st - Step Ahead 2nd - Step Ahead First Reminder Follow Up Second Reminder Thir…" at bounding box center [715, 229] width 97 height 23
click at [987, 304] on div "Sequence Name Main Reminder Sequence First Reminder Send immediately 1 2 3 4 5 …" at bounding box center [773, 374] width 615 height 560
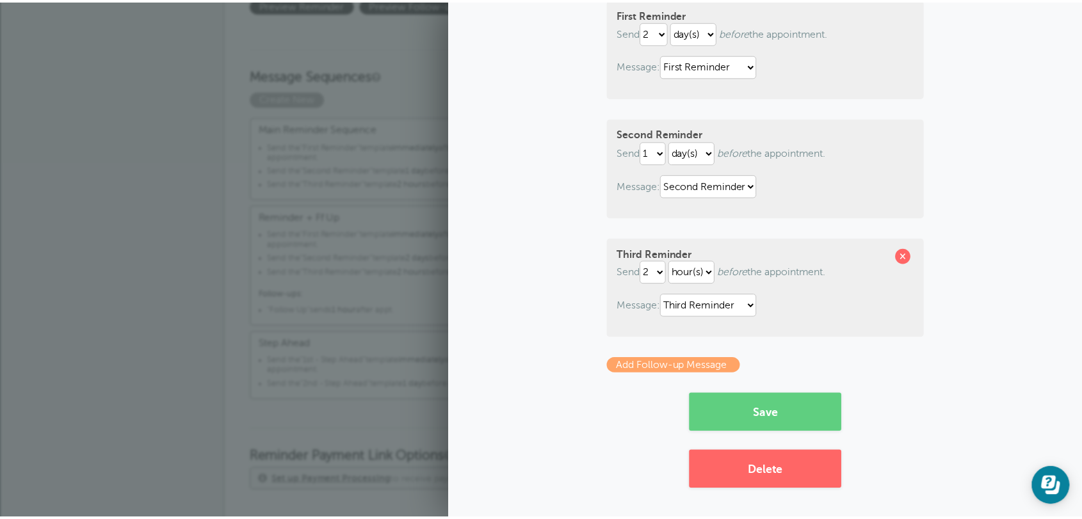
scroll to position [0, 0]
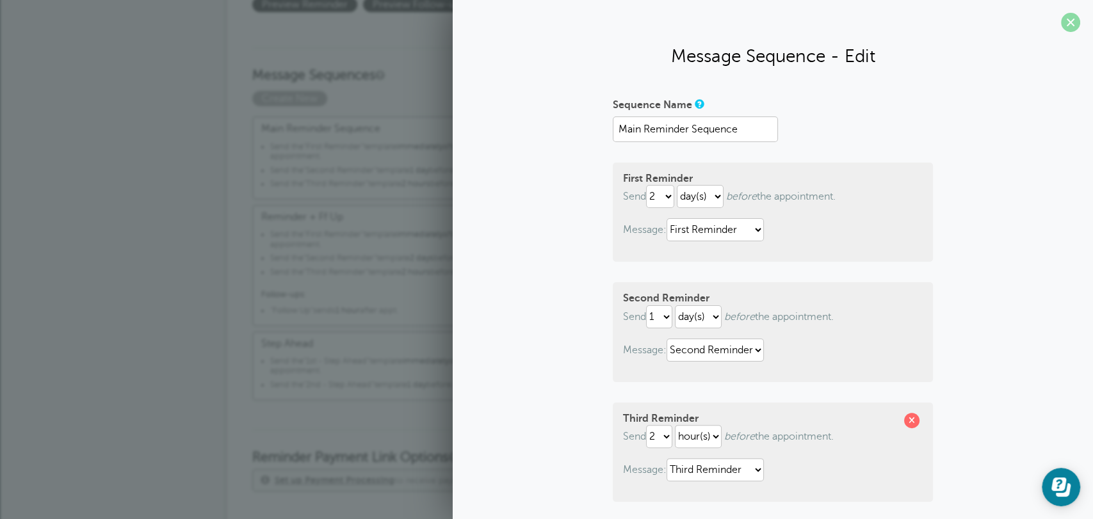
click at [1061, 19] on span at bounding box center [1070, 22] width 19 height 19
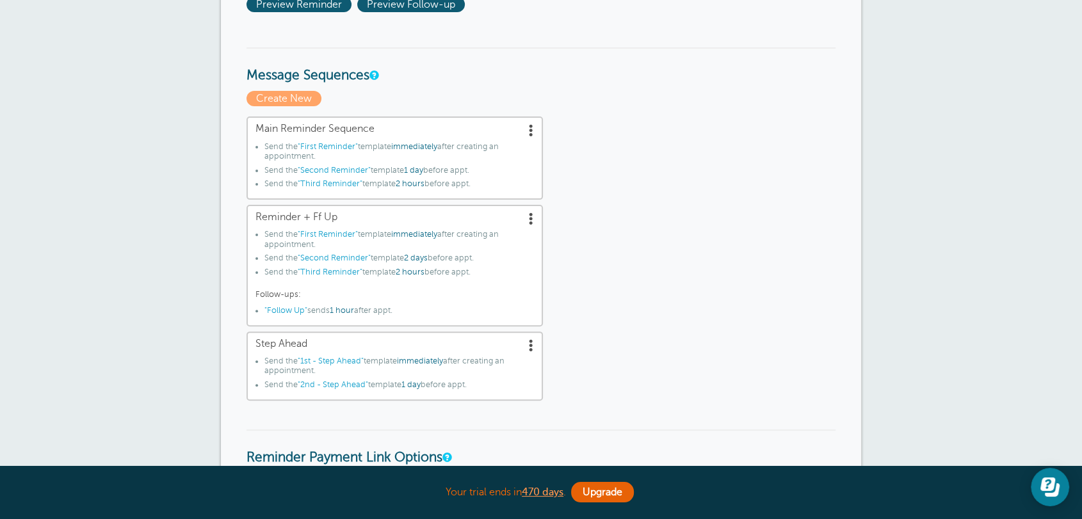
click at [758, 175] on div "Main Reminder Sequence Send the "First Reminder" template immediately after cre…" at bounding box center [541, 259] width 589 height 284
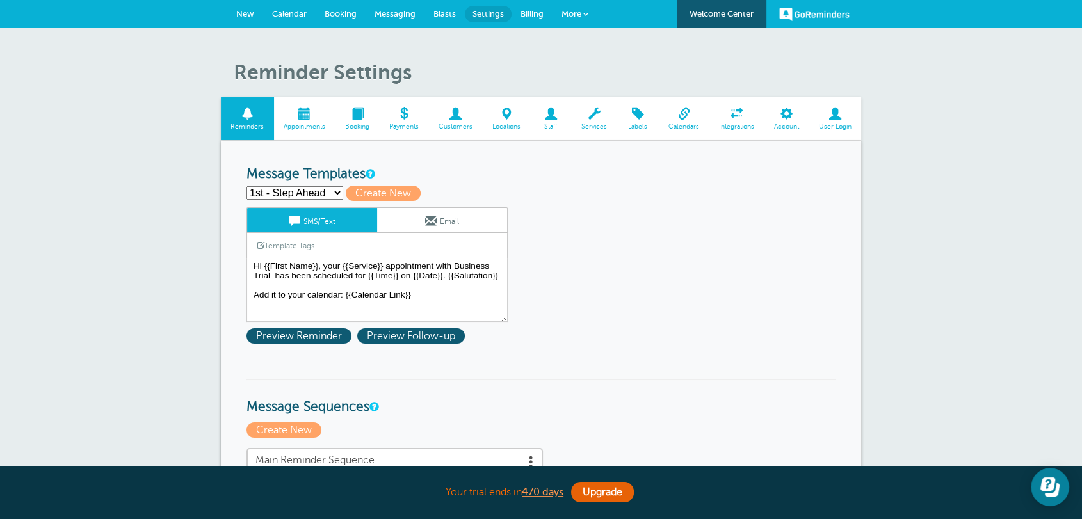
drag, startPoint x: 236, startPoint y: 171, endPoint x: 298, endPoint y: 183, distance: 63.2
click at [257, 191] on select "1st - Step Ahead 2nd - Step Ahead First Reminder Follow Up Second Reminder Thir…" at bounding box center [295, 192] width 97 height 13
select select "142289"
click at [247, 186] on select "1st - Step Ahead 2nd - Step Ahead First Reminder Follow Up Second Reminder Thir…" at bounding box center [295, 192] width 97 height 13
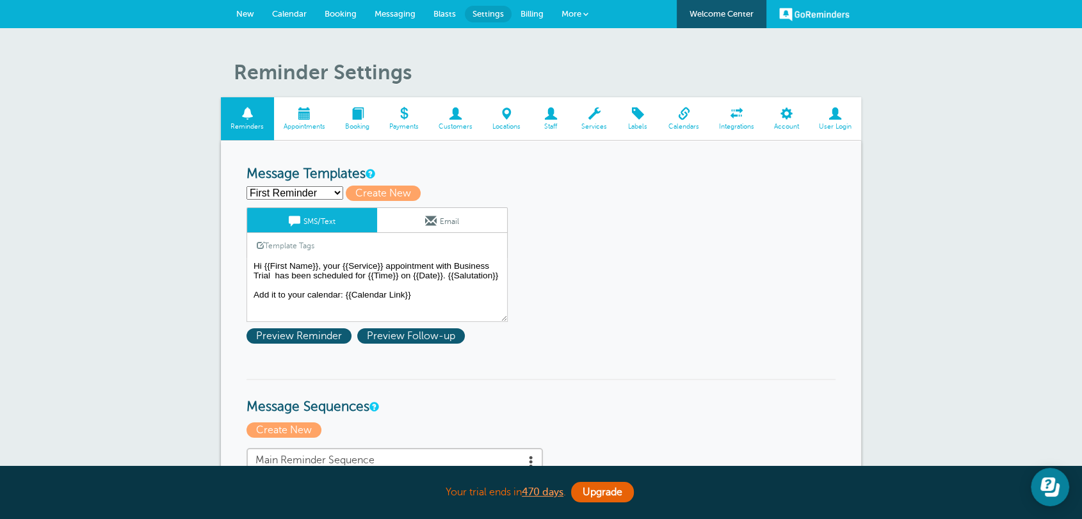
type input "First Reminder"
type textarea "Hi {{First Name}}, your {{Service}} appointment with Business Trial has been sc…"
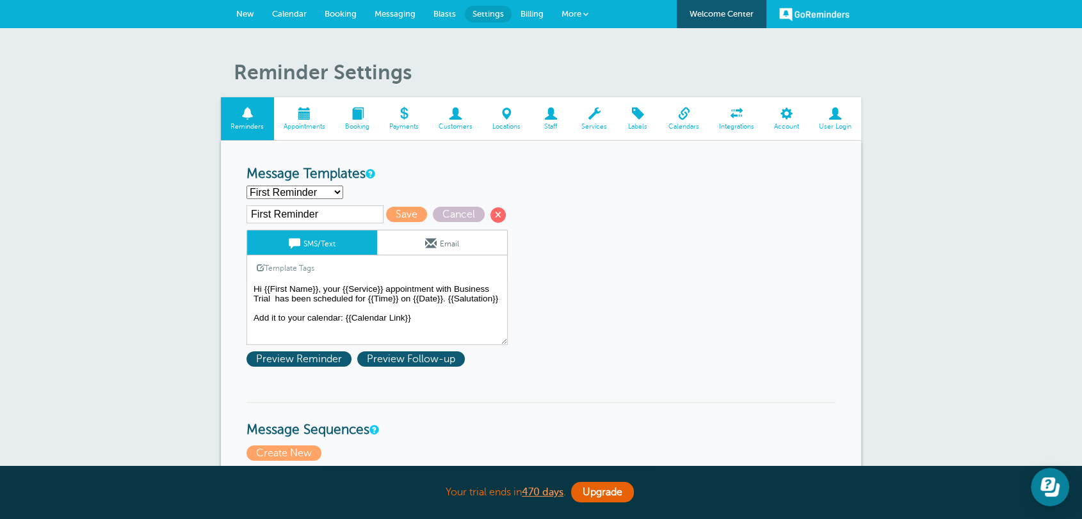
click at [475, 254] on link "Email" at bounding box center [442, 243] width 130 height 24
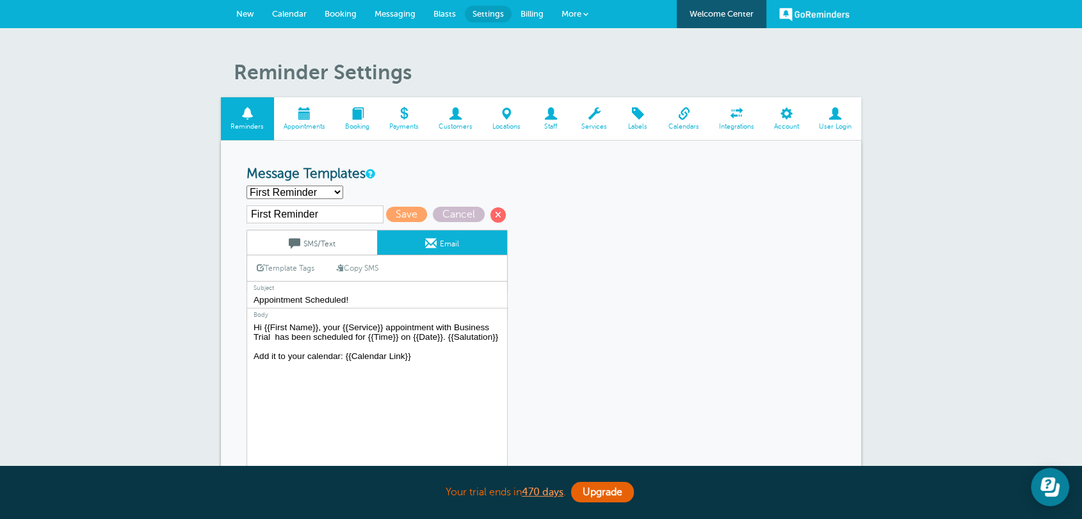
scroll to position [166, 0]
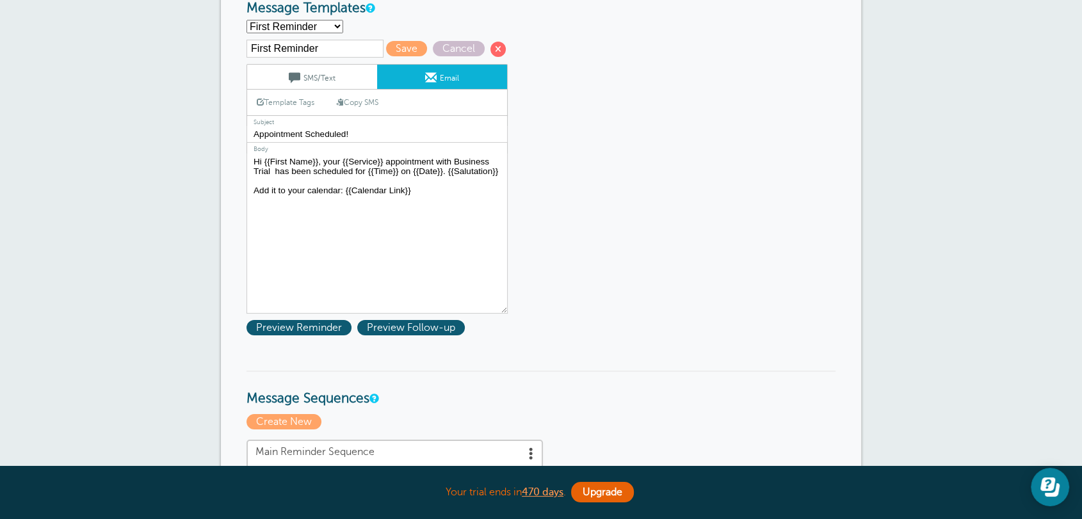
click at [315, 30] on select "1st - Step Ahead 2nd - Step Ahead First Reminder Follow Up Second Reminder Thir…" at bounding box center [295, 26] width 97 height 13
drag, startPoint x: 362, startPoint y: 468, endPoint x: 404, endPoint y: 464, distance: 42.4
click at [362, 466] on div "Your trial ends in 470 days . Upgrade Your trial ends in 470 days . Upgrade" at bounding box center [541, 492] width 640 height 53
click at [339, 78] on link "SMS/Text" at bounding box center [312, 77] width 130 height 24
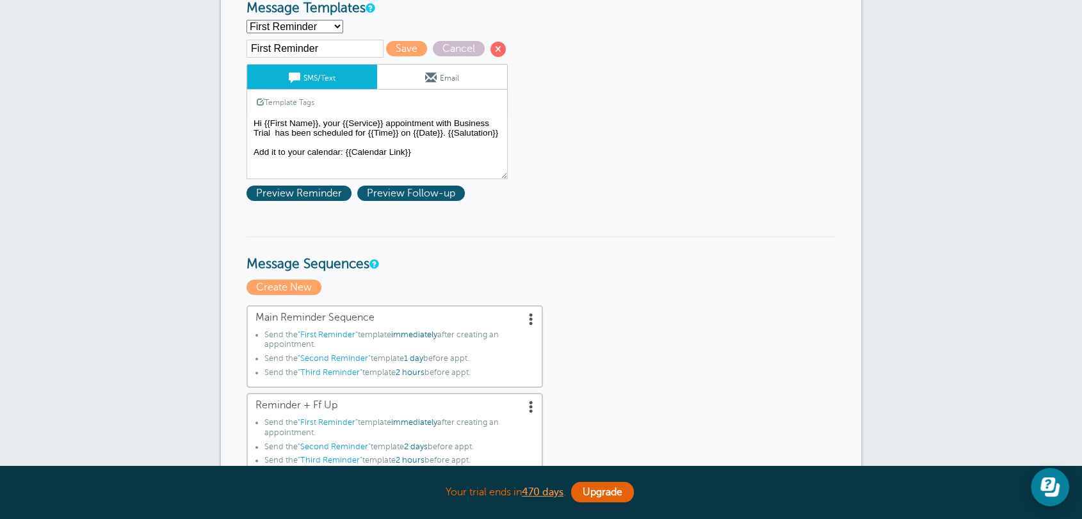
click at [430, 79] on span at bounding box center [431, 78] width 12 height 12
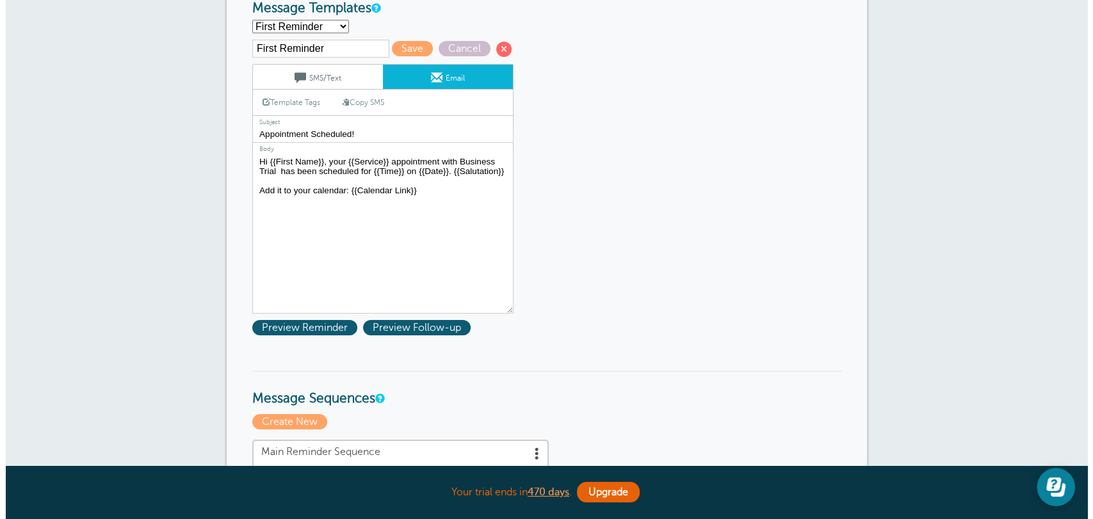
scroll to position [332, 0]
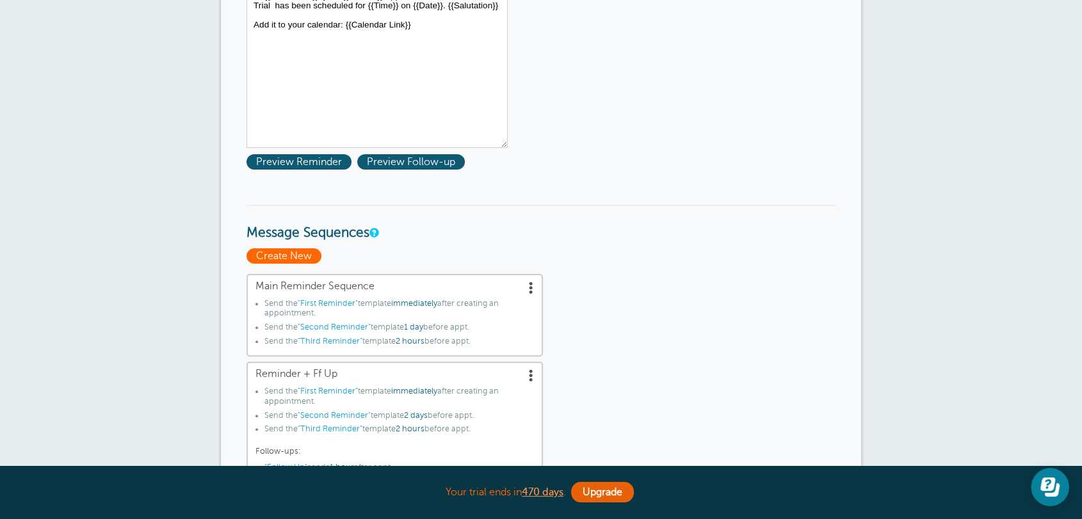
click at [303, 257] on span "Create New" at bounding box center [284, 255] width 75 height 15
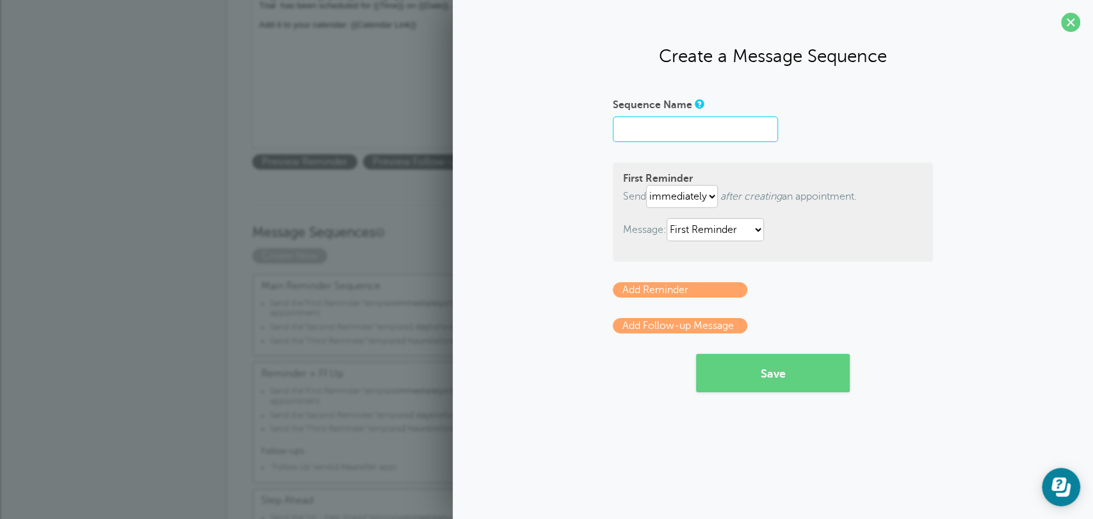
click at [630, 135] on input "Sequence Name" at bounding box center [695, 130] width 165 height 26
click at [597, 202] on div "Sequence Name First Reminder Send immediately 1 2 3 4 5 6 7 8 9 10 11 12 13 14 …" at bounding box center [773, 243] width 615 height 298
drag, startPoint x: 630, startPoint y: 186, endPoint x: 708, endPoint y: 181, distance: 77.6
click at [708, 181] on div "First Reminder Send immediately 1 2 3 4 5 6 7 8 9 10 11 12 13 14 15 16 17 18 19…" at bounding box center [773, 212] width 320 height 99
click at [648, 241] on p "Message: 1st - Step Ahead 2nd - Step Ahead First Reminder Follow Up Second Remi…" at bounding box center [773, 229] width 300 height 23
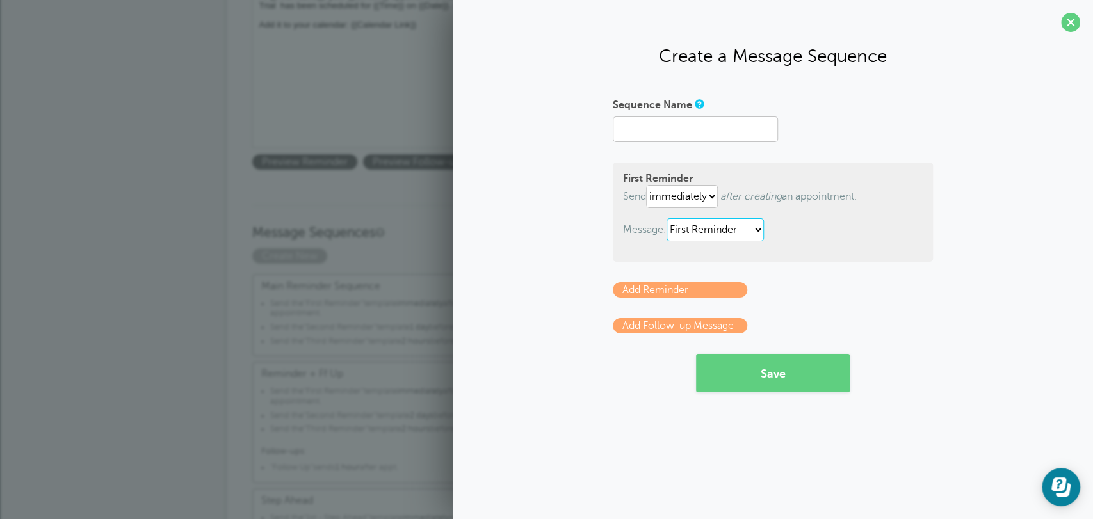
click at [692, 228] on select "1st - Step Ahead 2nd - Step Ahead First Reminder Follow Up Second Reminder Thir…" at bounding box center [715, 229] width 97 height 23
click at [898, 300] on form "Sequence Name First Reminder Send immediately 1 2 3 4 5 6 7 8 9 10 11 12 13 14 …" at bounding box center [773, 243] width 320 height 298
click at [707, 295] on link "Add Reminder" at bounding box center [680, 289] width 134 height 15
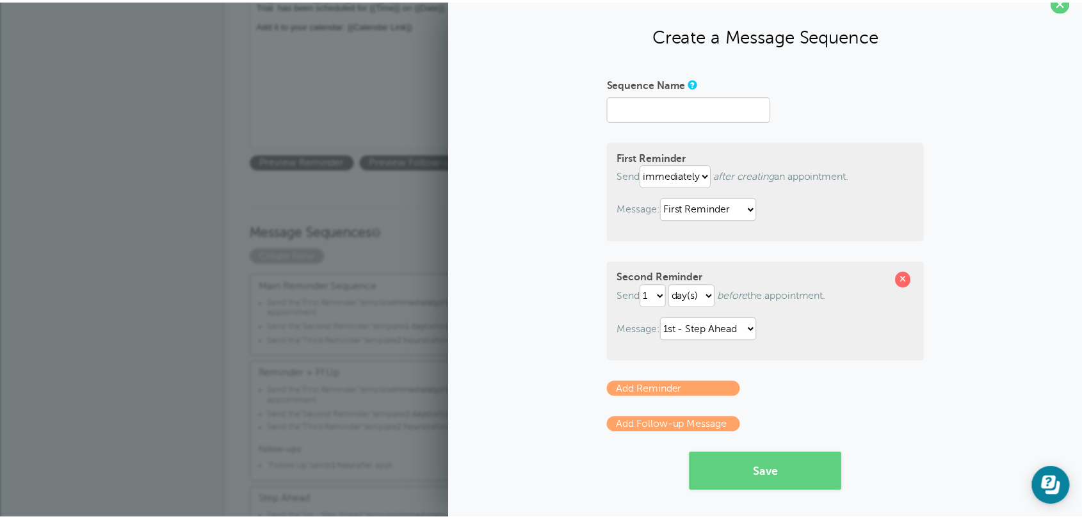
scroll to position [22, 0]
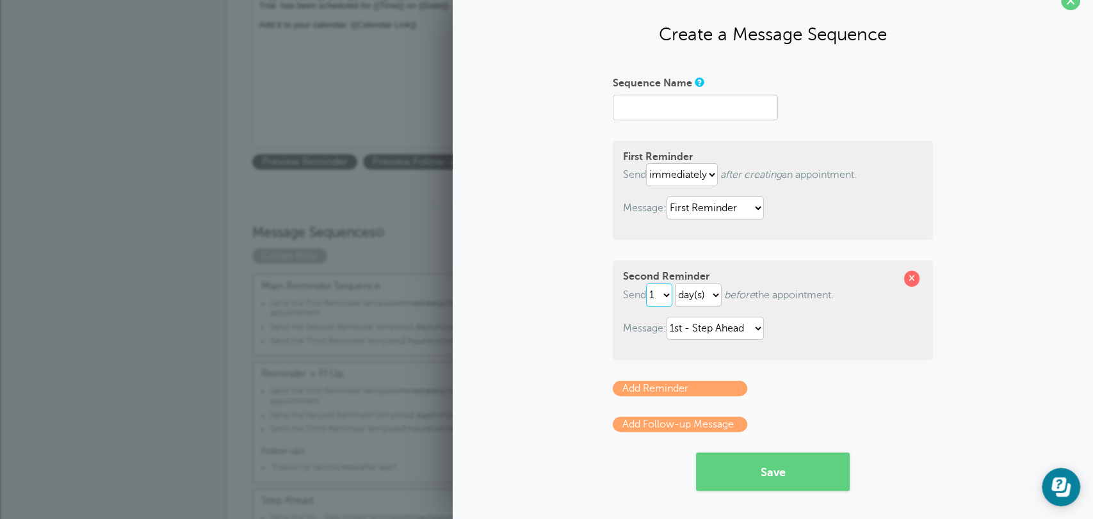
click at [666, 289] on select "1 2 3 4 5 6 7 8 9 10 11 12 13 14 15 16 17 18 19 20 21 22 23 24 25 26 27 28 29 30" at bounding box center [659, 295] width 26 height 23
select select "2"
click at [646, 284] on select "1 2 3 4 5 6 7 8 9 10 11 12 13 14 15 16 17 18 19 20 21 22 23 24 25 26 27 28 29 30" at bounding box center [659, 295] width 26 height 23
click at [726, 334] on select "1st - Step Ahead 2nd - Step Ahead First Reminder Follow Up Second Reminder Thir…" at bounding box center [715, 328] width 97 height 23
click at [845, 399] on form "Sequence Name First Reminder Send immediately 1 2 3 4 5 6 7 8 9 10 11 12 13 14 …" at bounding box center [773, 281] width 320 height 419
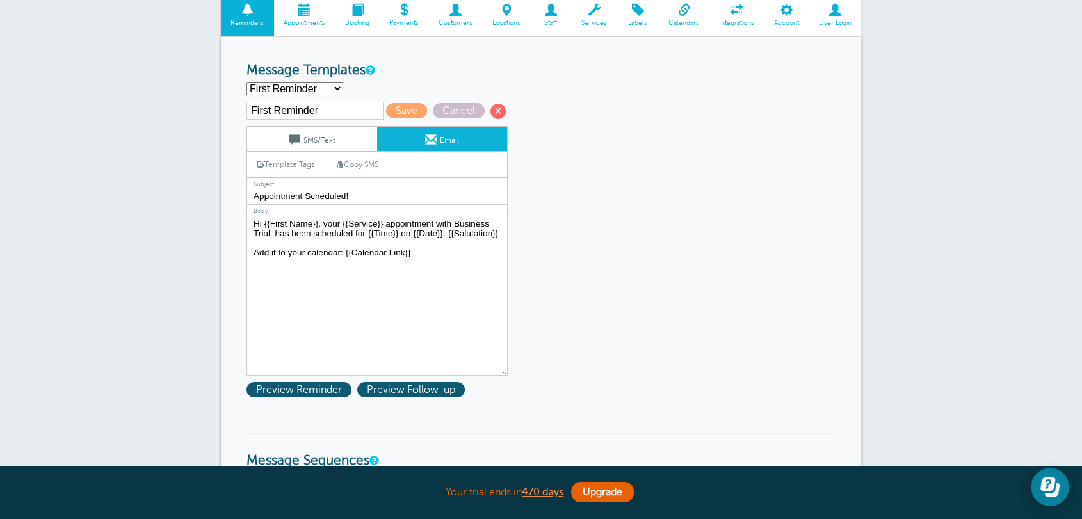
scroll to position [0, 0]
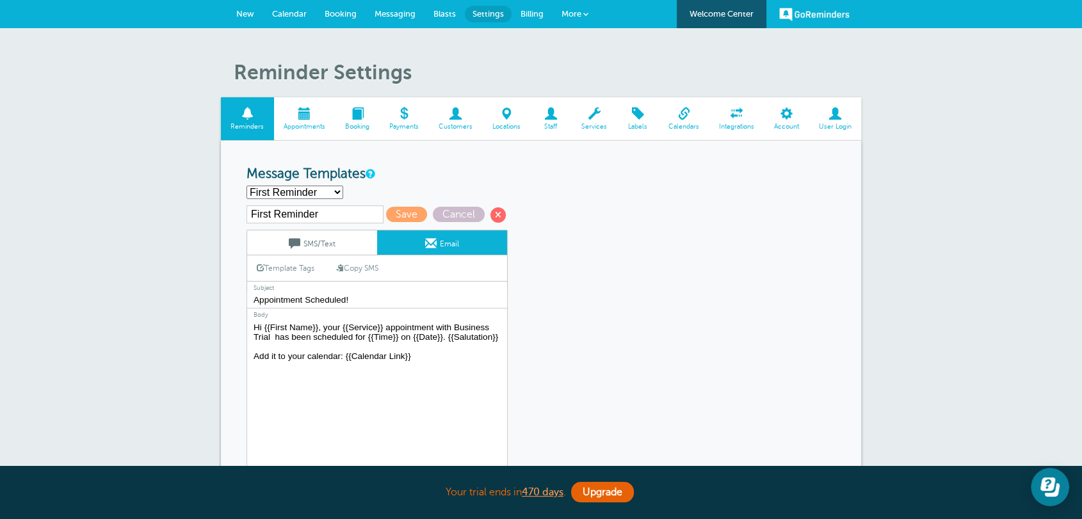
click at [256, 20] on link "New" at bounding box center [245, 14] width 36 height 28
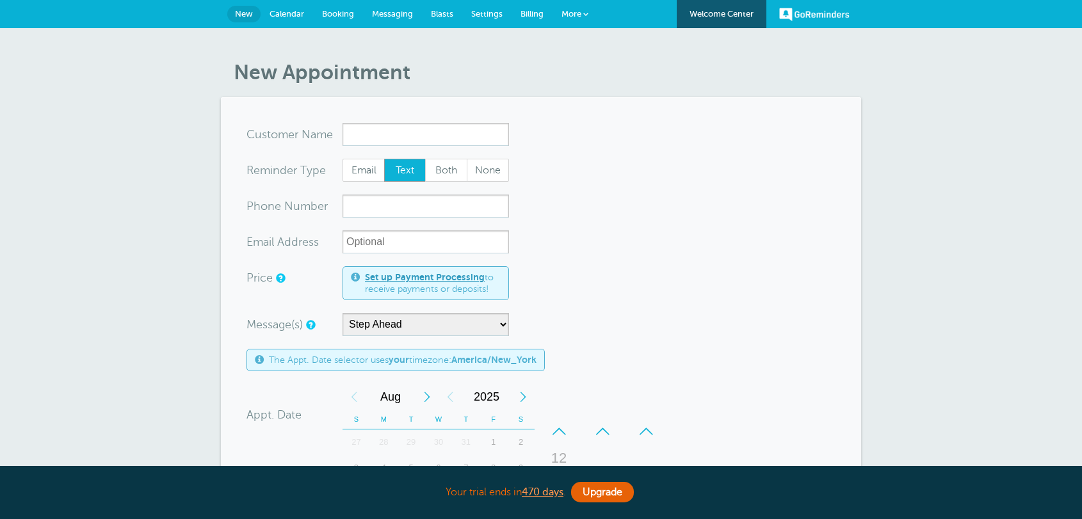
select select "159178"
click at [359, 327] on select "Main Reminder Sequence Reminder + Ff Up Step Ahead" at bounding box center [426, 324] width 167 height 23
click at [620, 286] on form "You are creating a new customer. To use an existing customer select one from th…" at bounding box center [541, 457] width 589 height 668
click at [277, 9] on span "Calendar" at bounding box center [287, 14] width 35 height 10
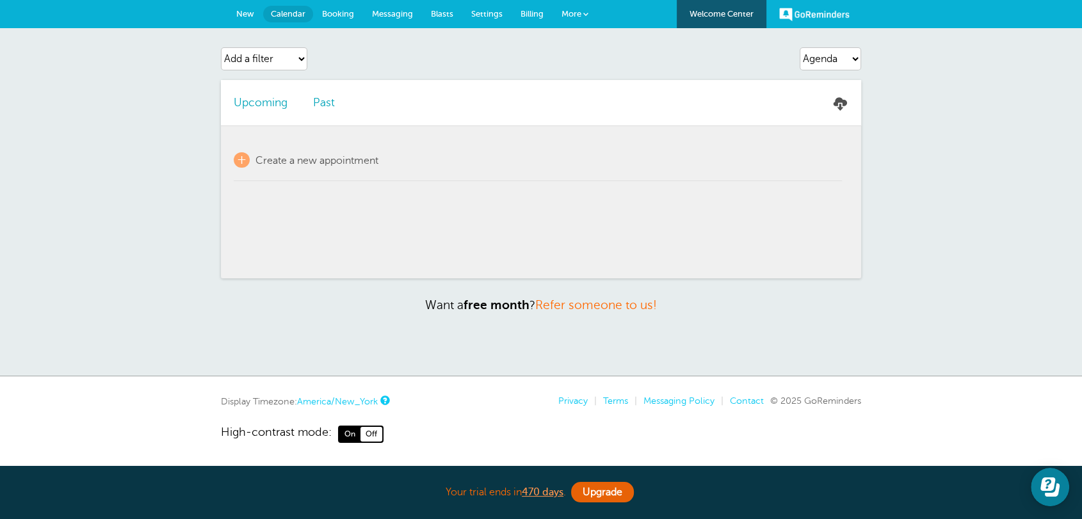
click at [537, 10] on span "Billing" at bounding box center [532, 14] width 23 height 10
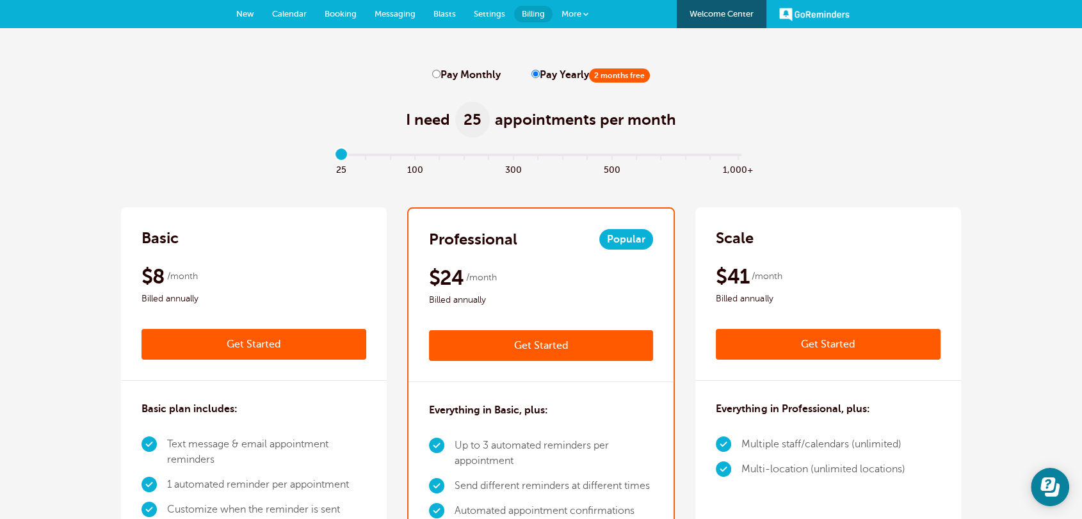
click at [498, 17] on span "Settings" at bounding box center [489, 14] width 31 height 10
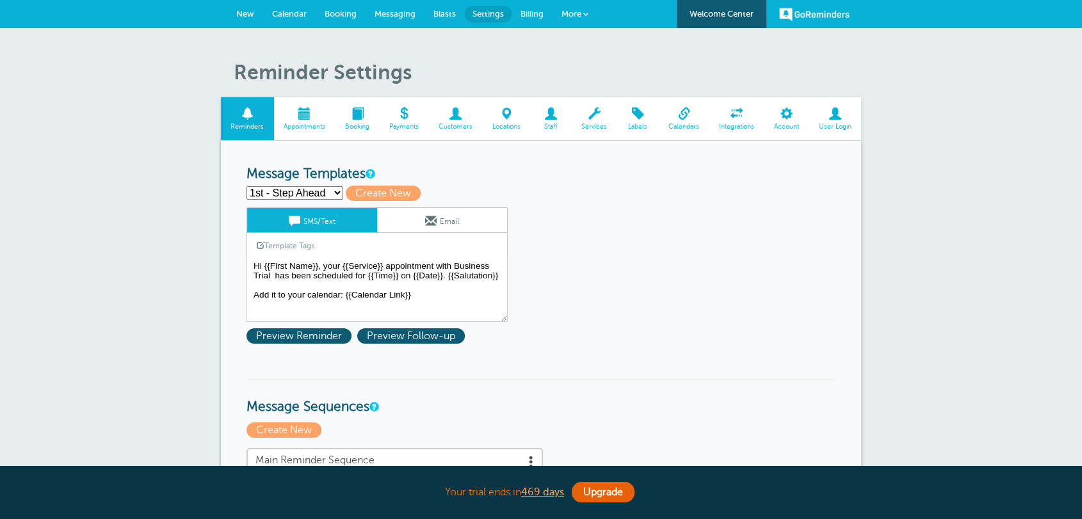
click at [676, 123] on span "Calendars" at bounding box center [684, 127] width 38 height 8
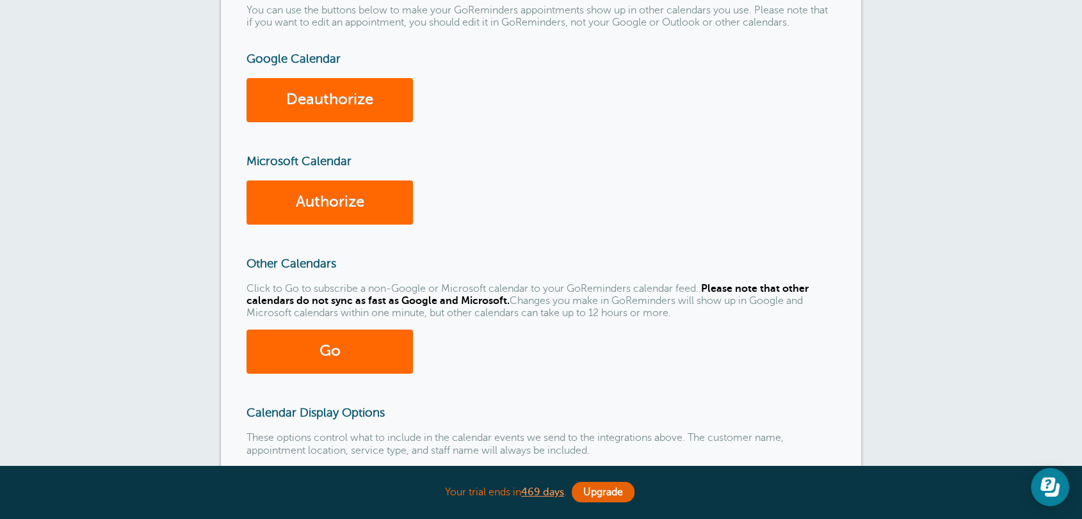
scroll to position [166, 0]
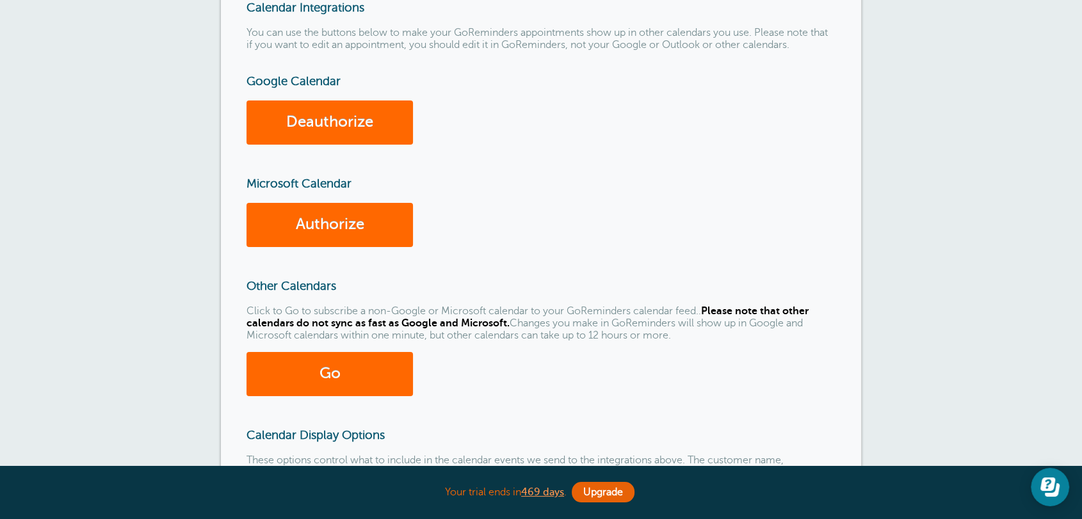
click at [829, 193] on div "Google Calendar Deauthorize Microsoft Calendar Authorize" at bounding box center [541, 160] width 589 height 173
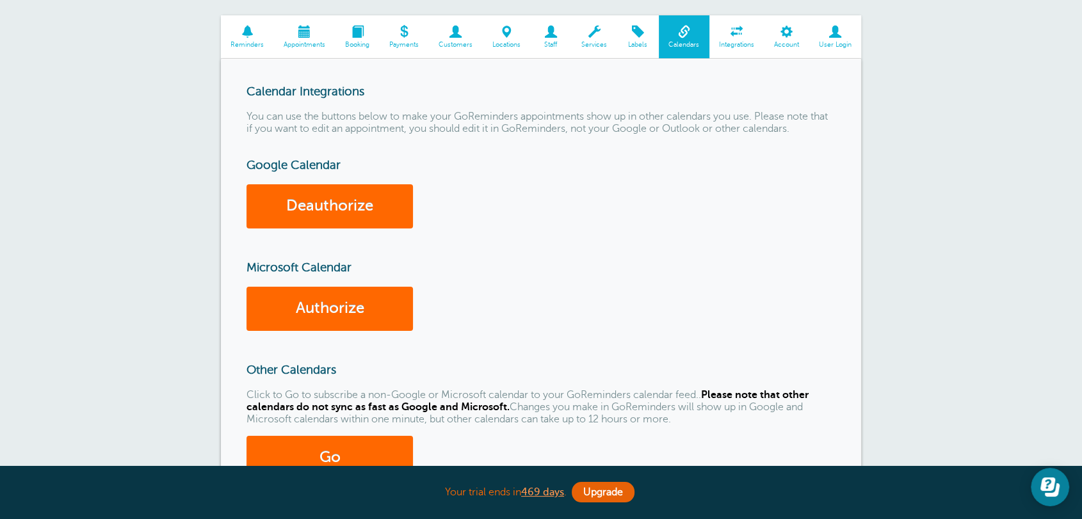
scroll to position [0, 0]
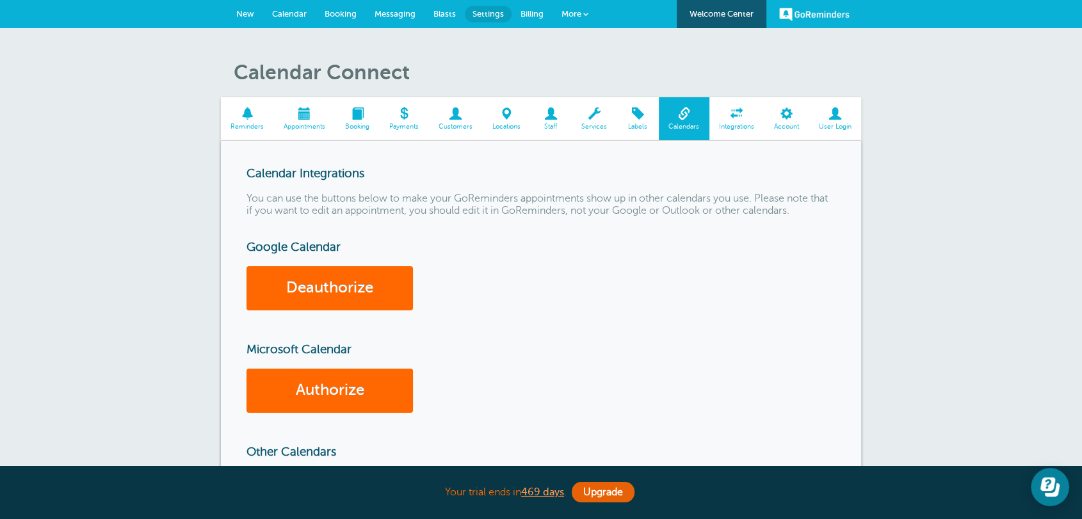
click at [243, 5] on link "New" at bounding box center [245, 14] width 36 height 28
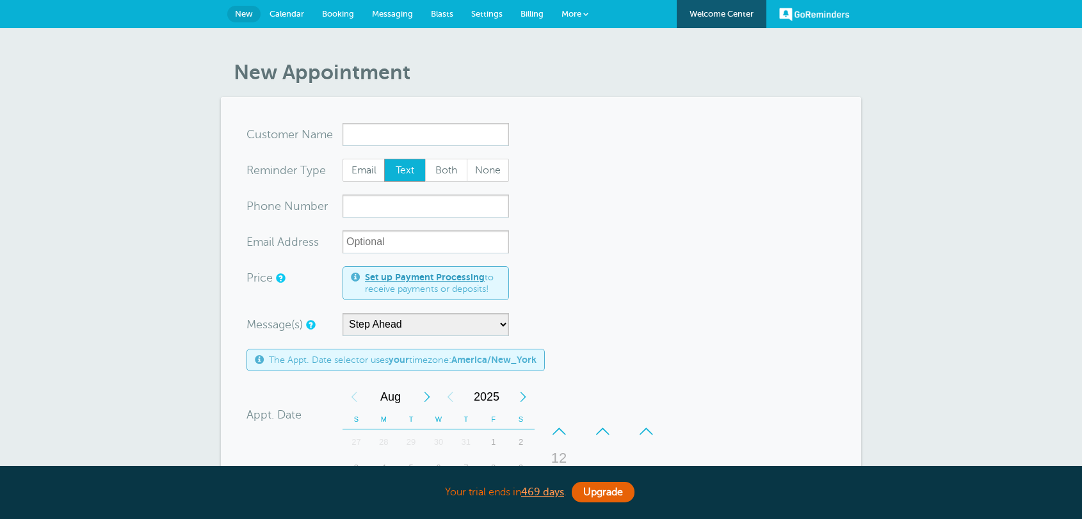
select select "159178"
